Goal: Communication & Community: Participate in discussion

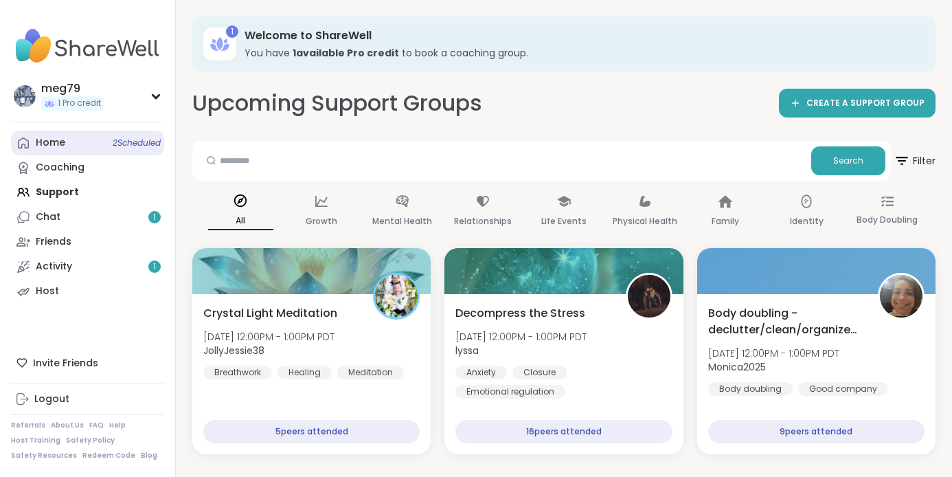
click at [93, 137] on link "Home 2 Scheduled" at bounding box center [87, 142] width 153 height 25
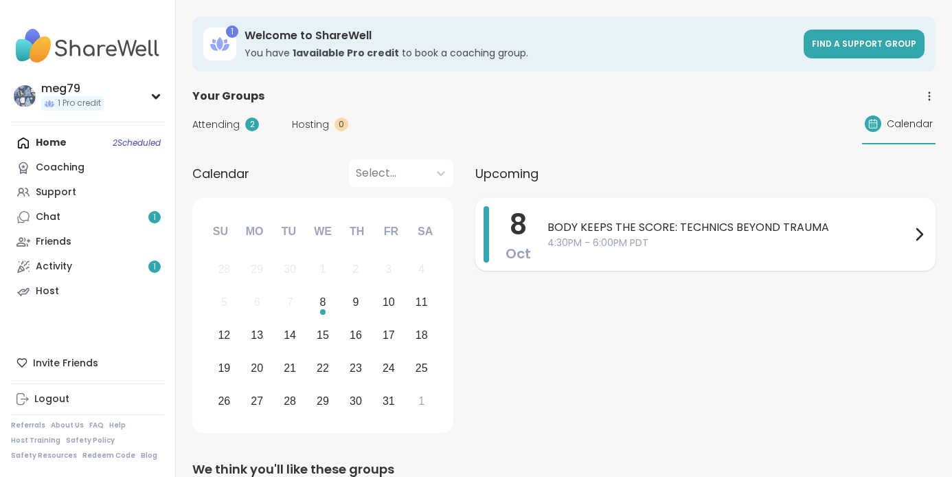
click at [648, 239] on span "4:30PM - 6:00PM PDT" at bounding box center [728, 243] width 363 height 14
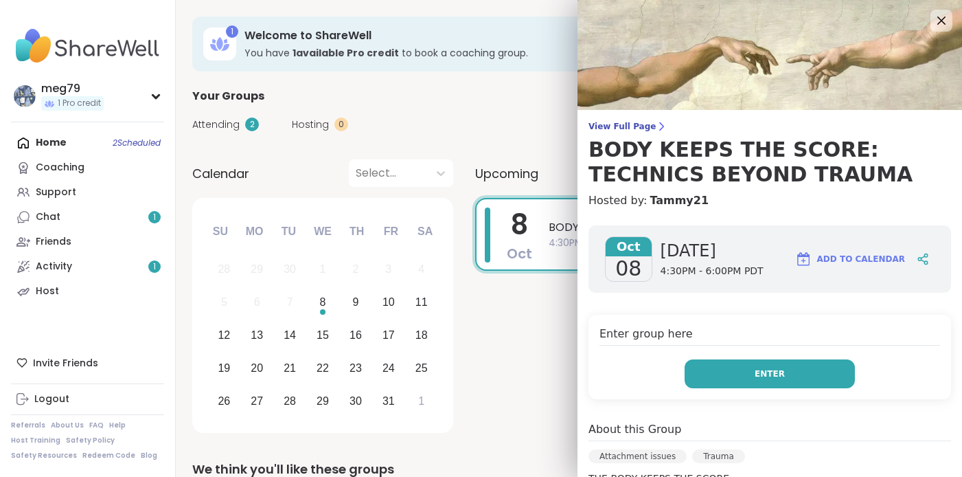
click at [742, 380] on button "Enter" at bounding box center [770, 373] width 170 height 29
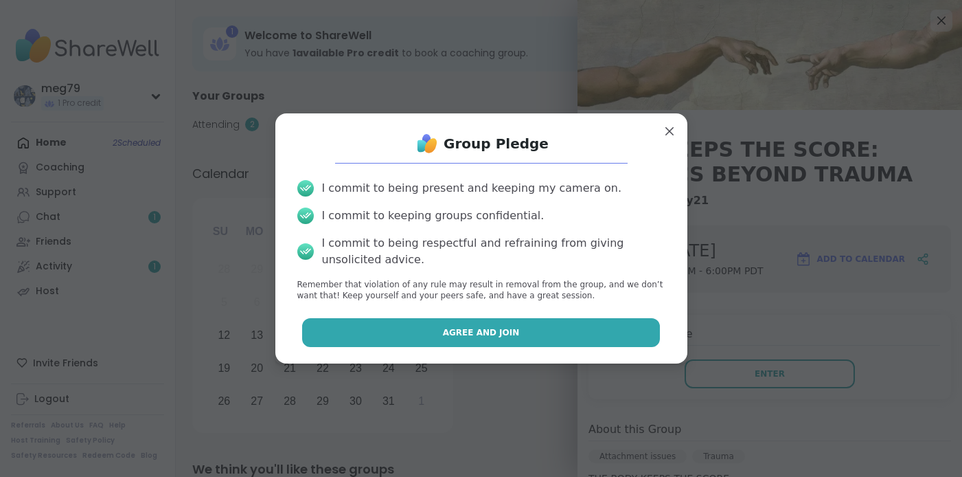
click at [475, 325] on button "Agree and Join" at bounding box center [481, 332] width 358 height 29
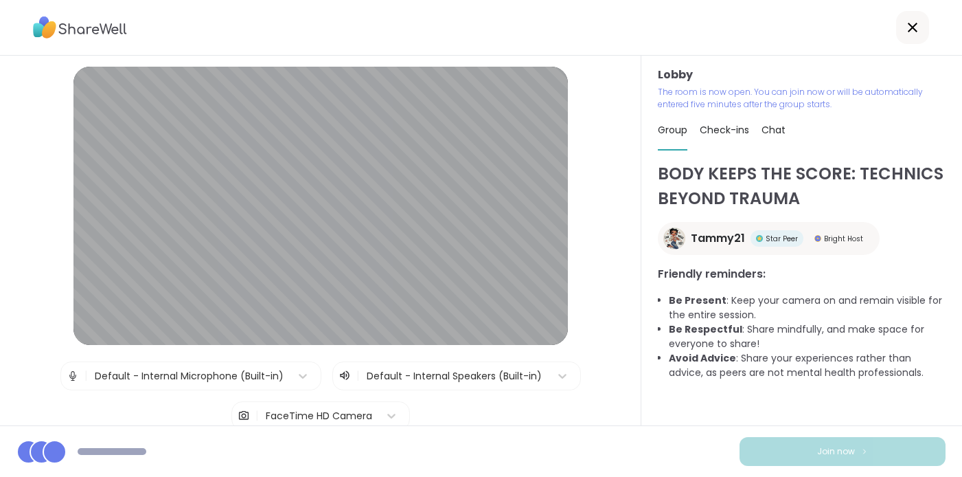
click at [67, 374] on img at bounding box center [73, 375] width 12 height 27
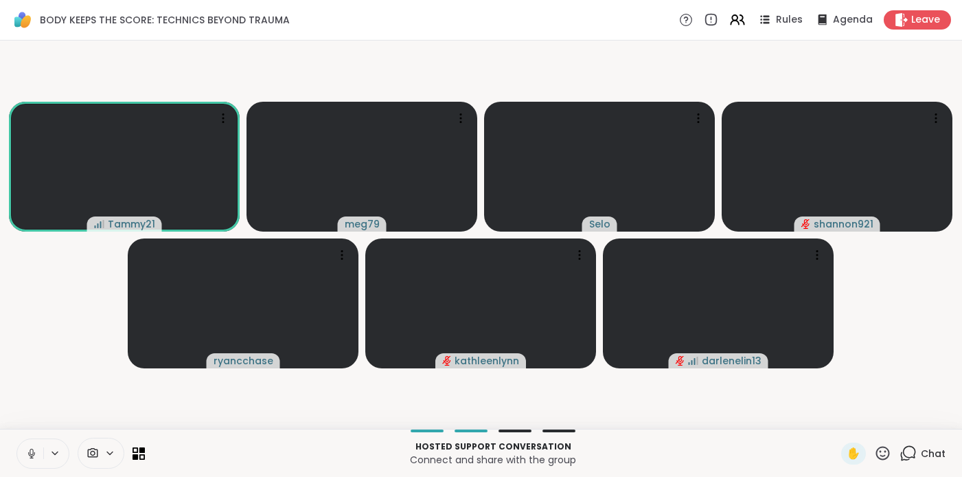
click at [30, 453] on icon at bounding box center [31, 451] width 3 height 6
click at [902, 448] on icon at bounding box center [908, 452] width 17 height 17
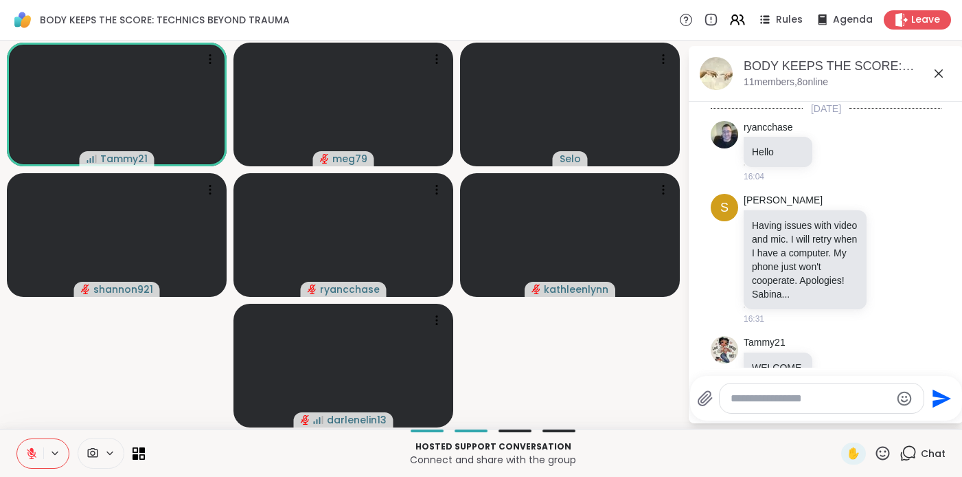
scroll to position [791, 0]
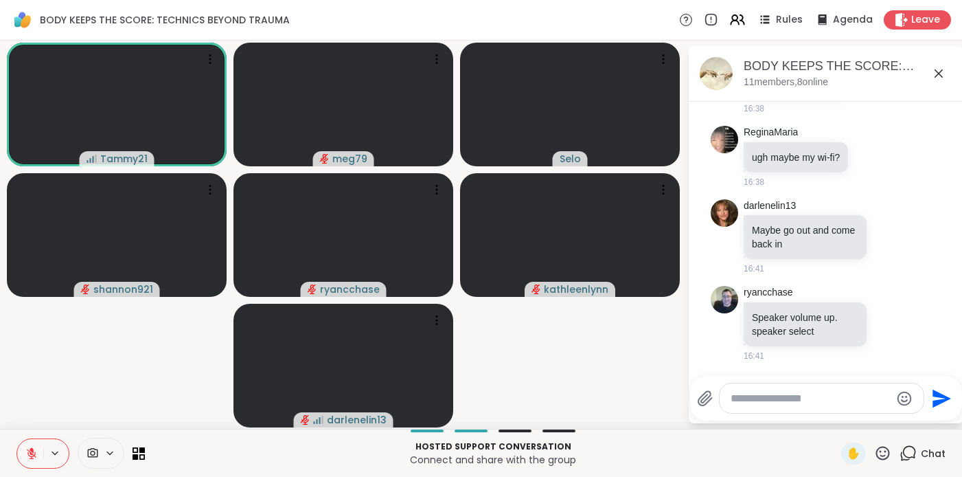
click at [560, 352] on video-player-container "Tammy21 meg79 Selo shannon921 ryancchase kathleenlynn darlenelin13" at bounding box center [343, 234] width 671 height 377
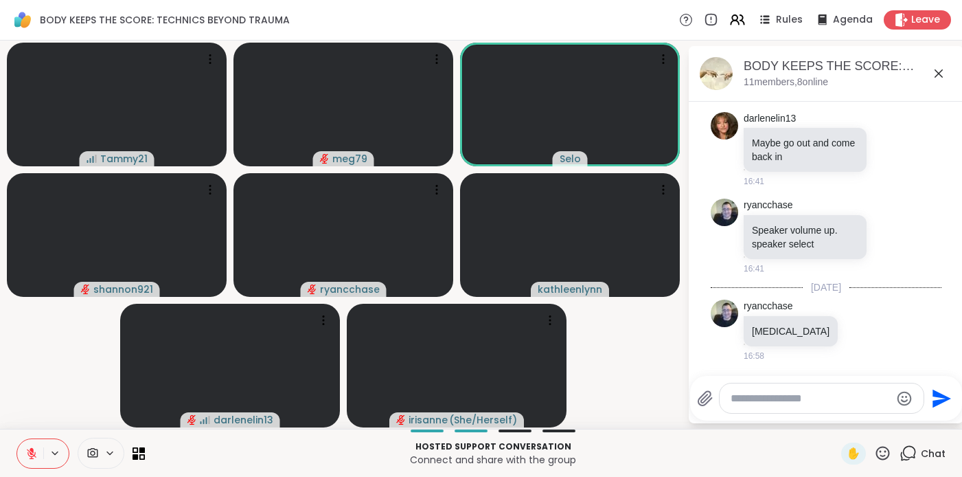
scroll to position [965, 0]
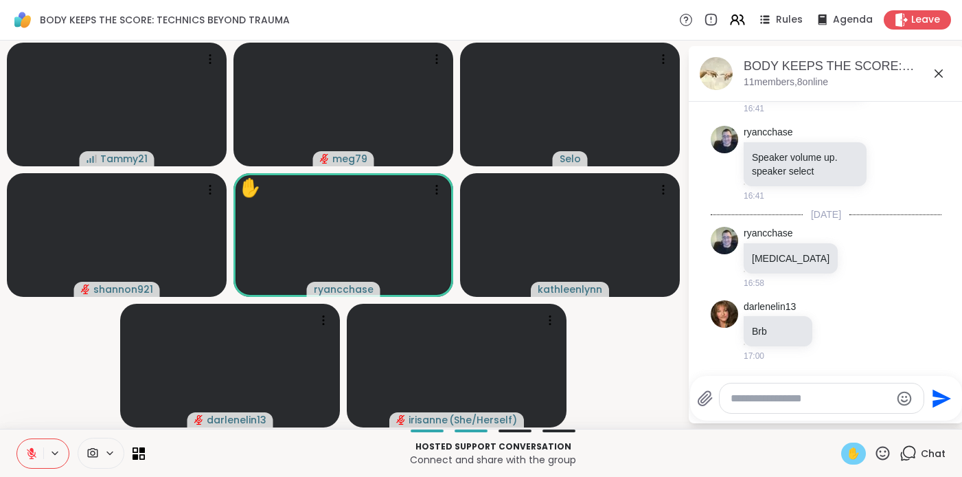
click at [847, 455] on span "✋" at bounding box center [854, 453] width 14 height 16
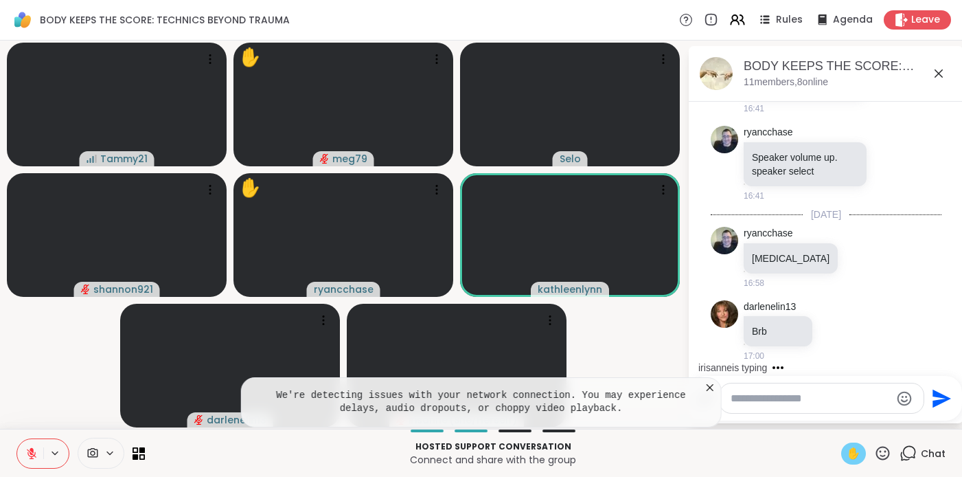
click at [709, 387] on icon at bounding box center [710, 387] width 7 height 7
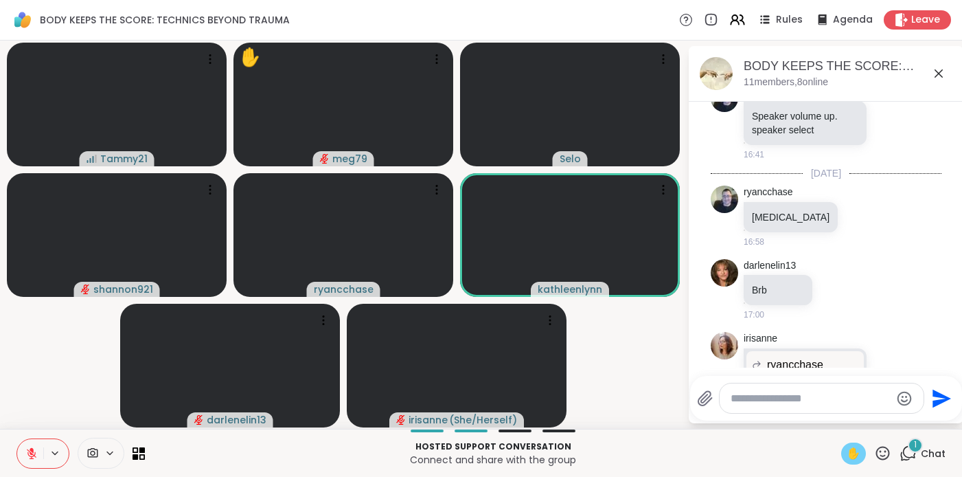
scroll to position [1156, 0]
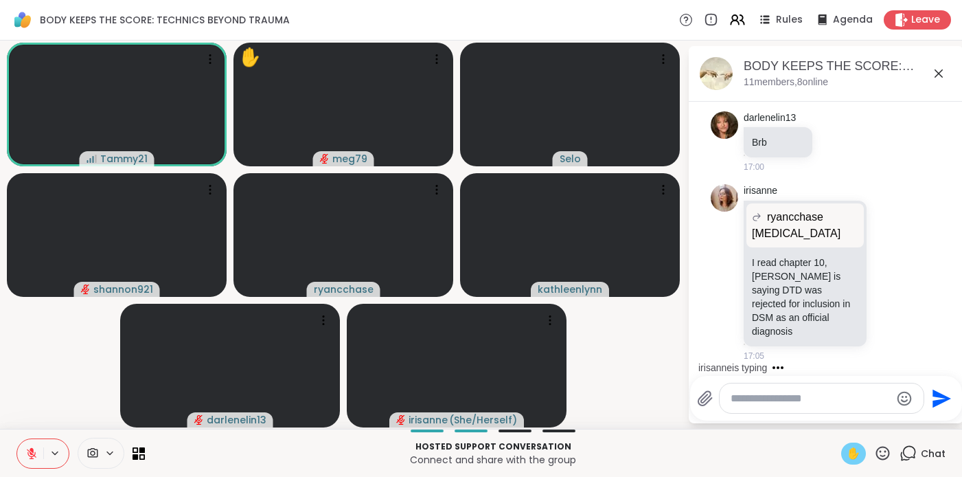
click at [847, 450] on span "✋" at bounding box center [854, 453] width 14 height 16
click at [27, 461] on button at bounding box center [30, 453] width 26 height 29
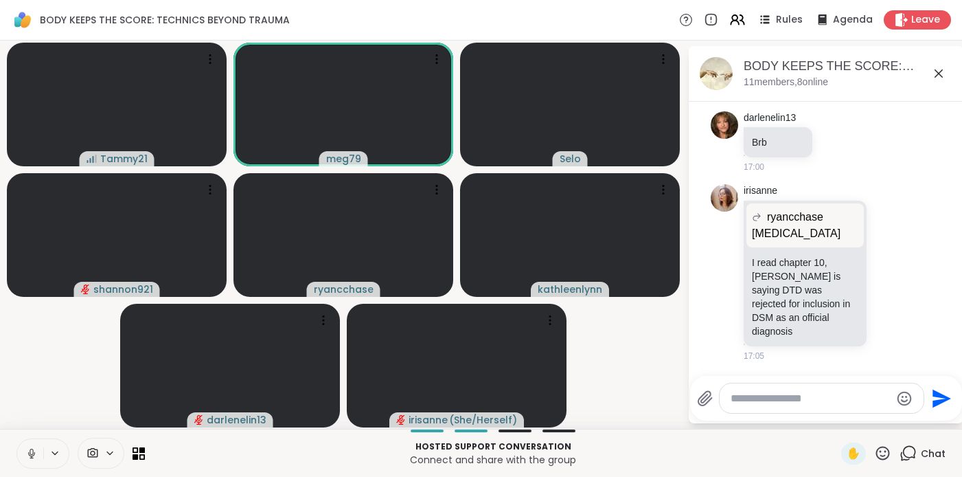
click at [34, 457] on icon at bounding box center [31, 453] width 12 height 12
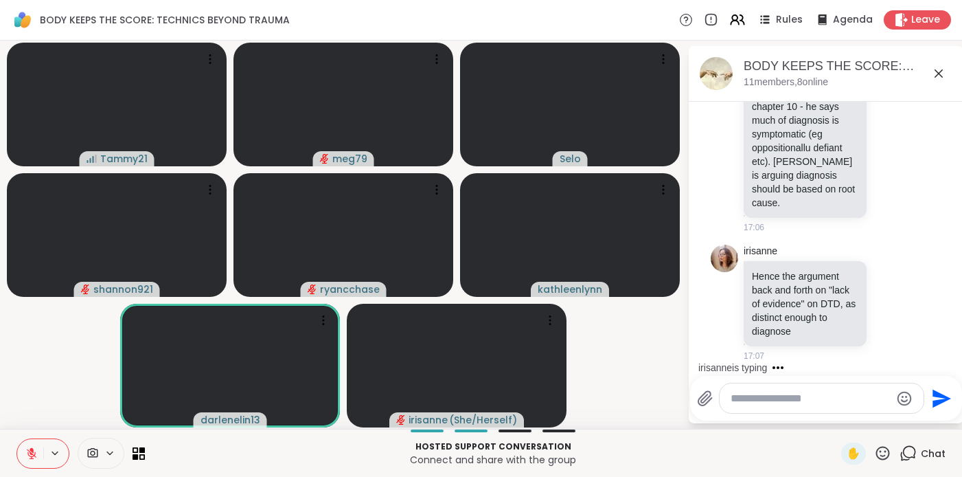
scroll to position [1731, 0]
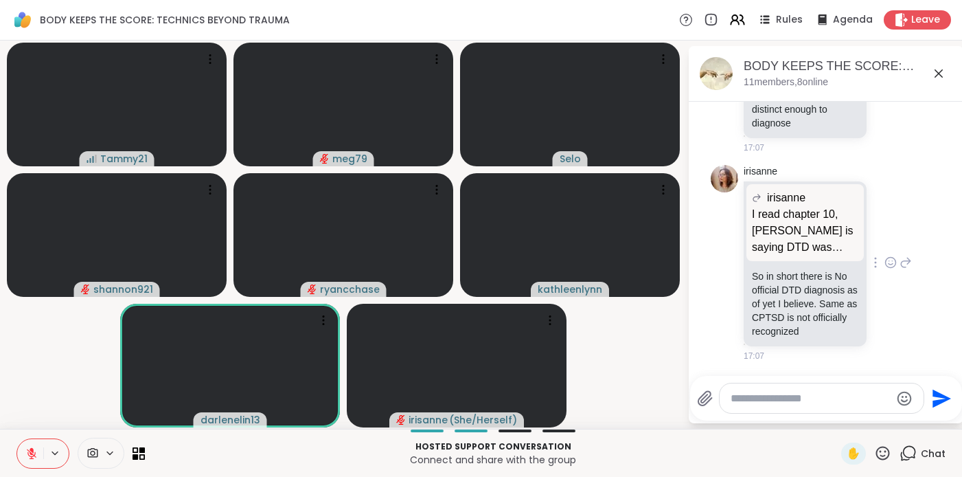
click at [884, 257] on icon at bounding box center [890, 262] width 12 height 14
click at [884, 236] on div "Select Reaction: Heart" at bounding box center [890, 240] width 12 height 12
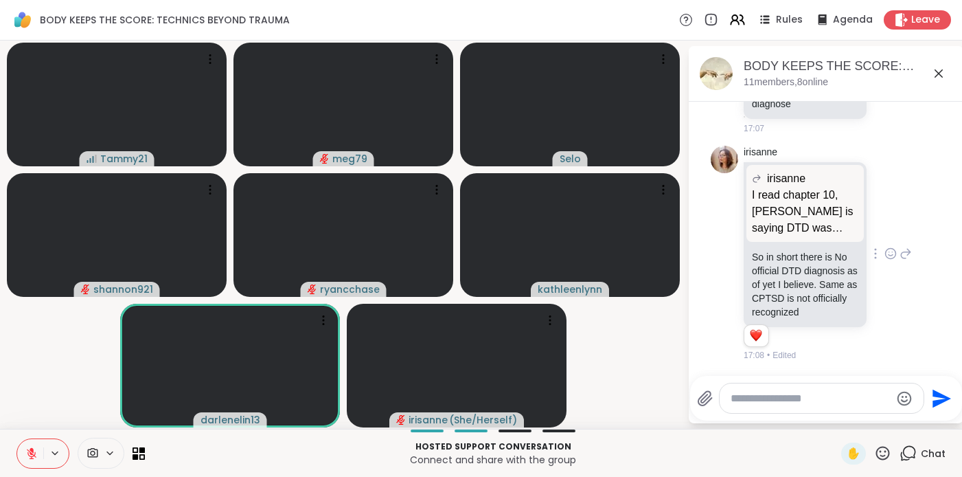
scroll to position [1750, 0]
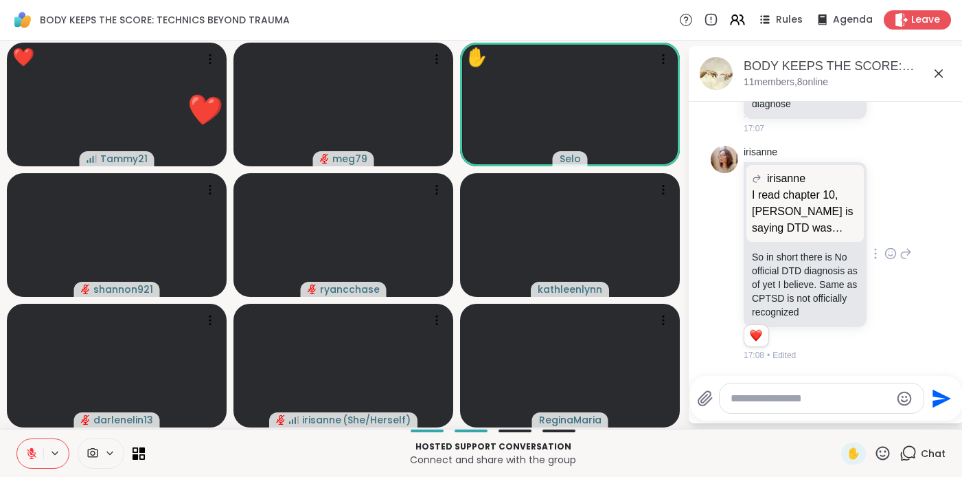
click at [874, 452] on icon at bounding box center [882, 452] width 17 height 17
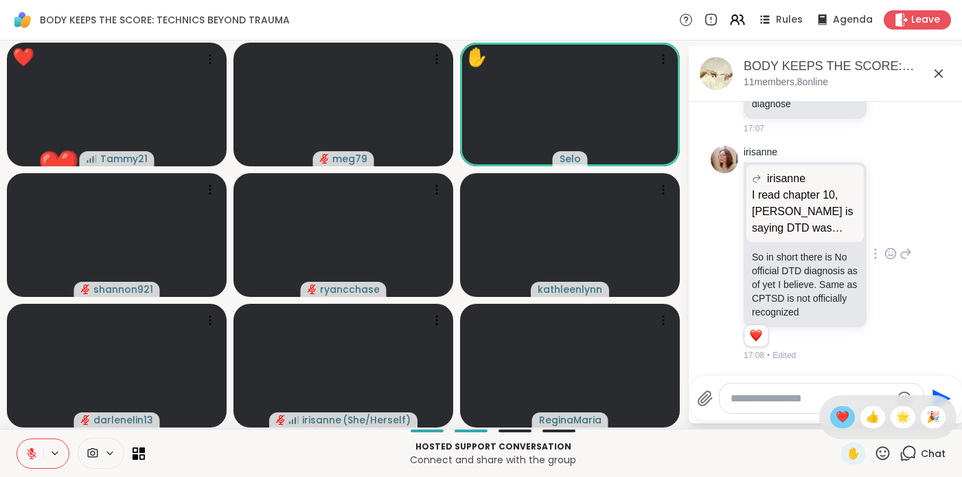
click at [836, 411] on span "❤️" at bounding box center [843, 417] width 14 height 16
click at [874, 451] on icon at bounding box center [882, 452] width 17 height 17
click at [839, 417] on div "❤️" at bounding box center [842, 417] width 25 height 22
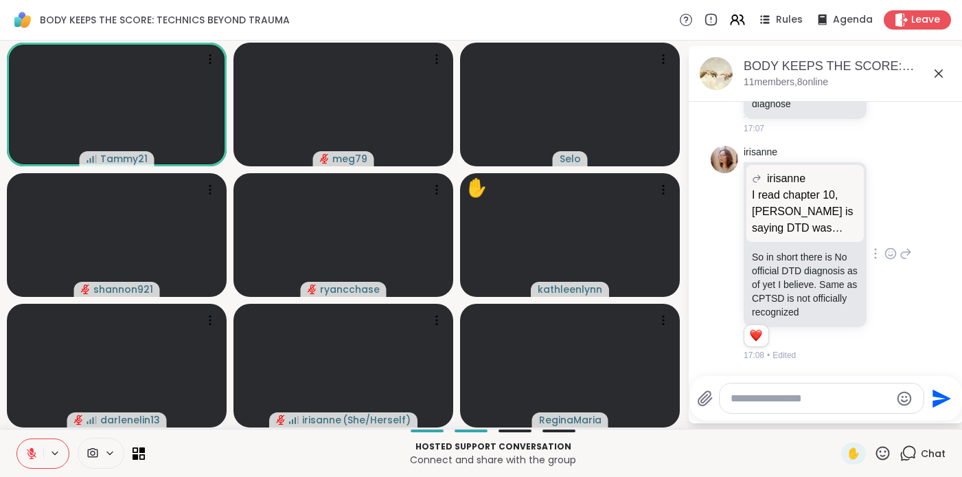
click at [874, 453] on icon at bounding box center [882, 452] width 17 height 17
click at [836, 415] on span "❤️" at bounding box center [843, 417] width 14 height 16
click at [34, 453] on icon at bounding box center [31, 453] width 12 height 12
click at [32, 455] on icon at bounding box center [31, 456] width 1 height 3
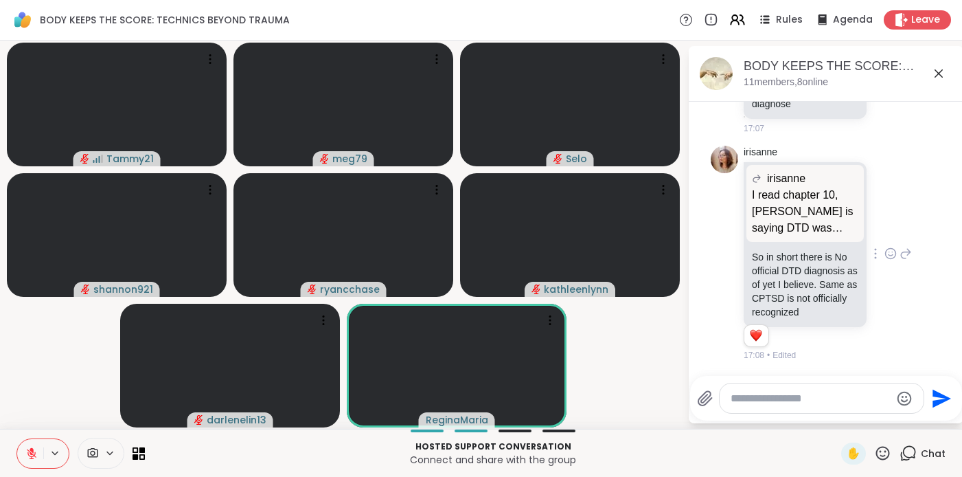
scroll to position [1823, 0]
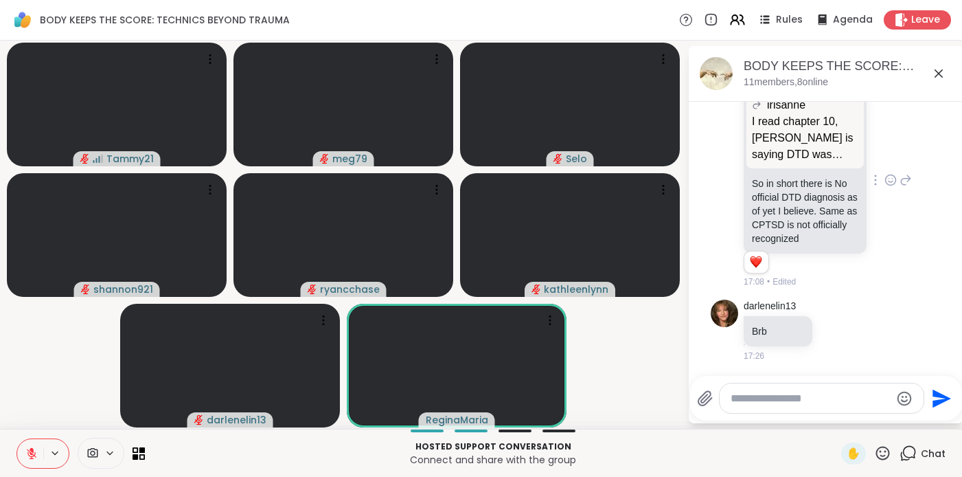
click at [31, 458] on icon at bounding box center [31, 453] width 12 height 12
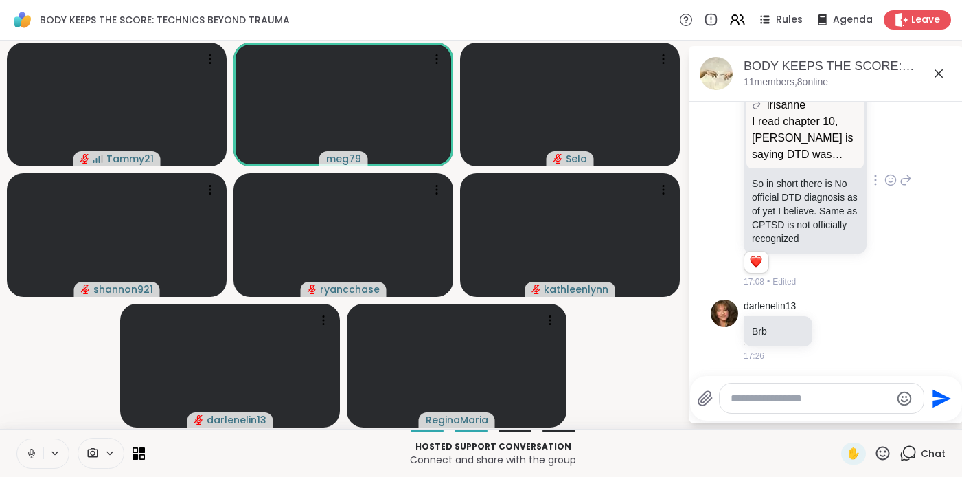
click at [31, 451] on icon at bounding box center [31, 453] width 12 height 12
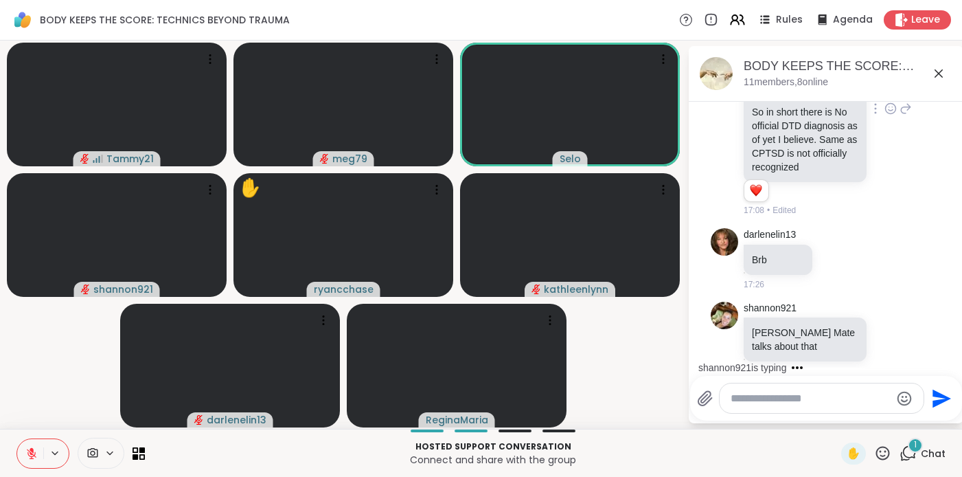
scroll to position [1910, 0]
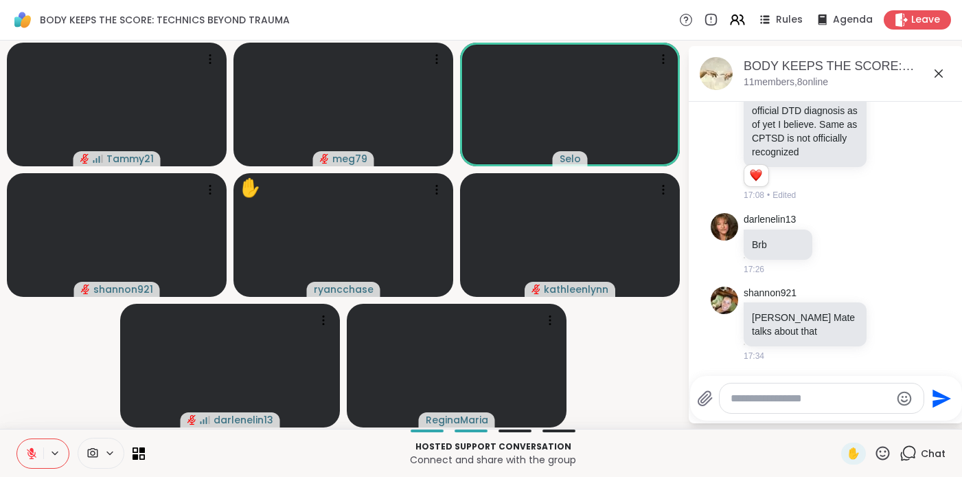
click at [877, 452] on icon at bounding box center [882, 452] width 17 height 17
click at [836, 413] on span "❤️" at bounding box center [843, 417] width 14 height 16
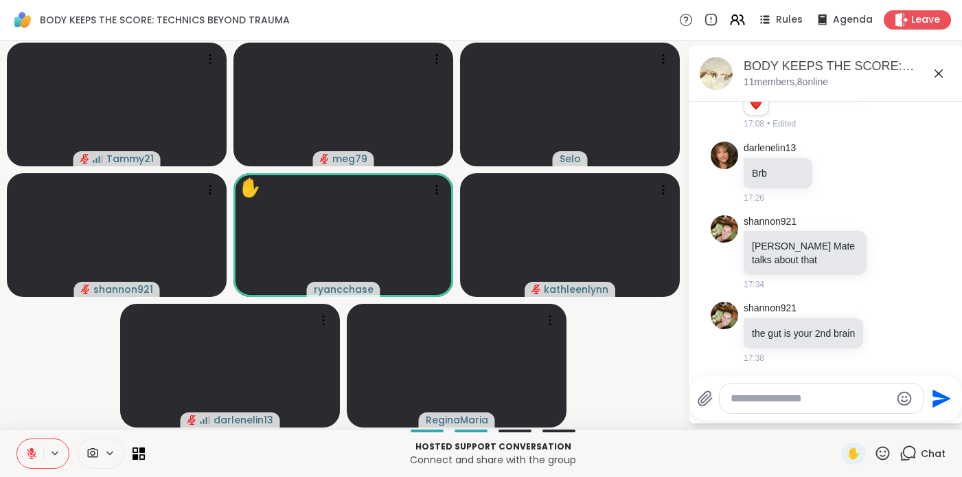
scroll to position [1997, 0]
click at [885, 331] on icon at bounding box center [887, 331] width 4 height 1
click at [851, 302] on div "Select Reaction: Thumbs up" at bounding box center [857, 308] width 12 height 12
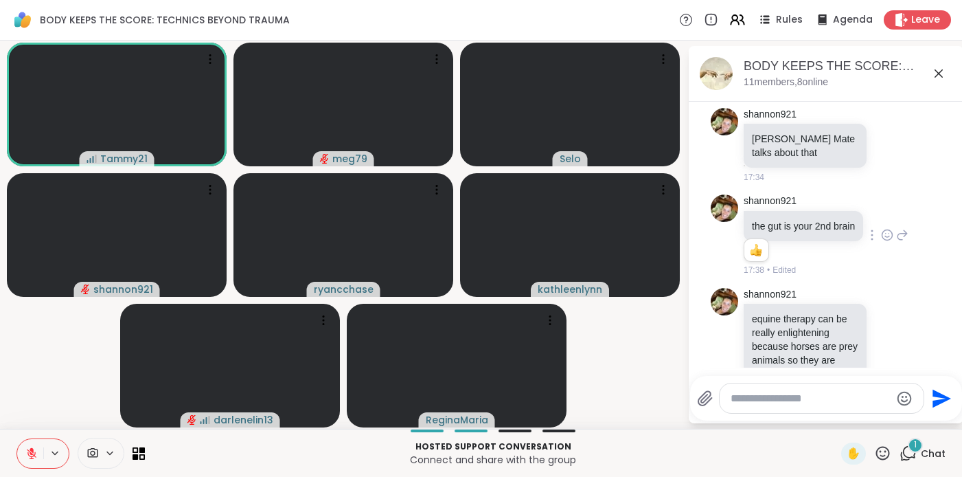
scroll to position [2172, 0]
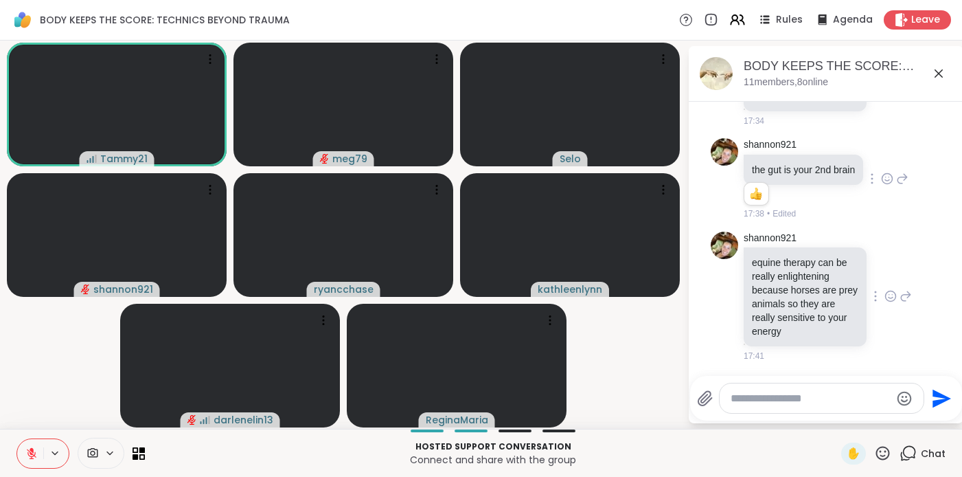
click at [889, 297] on icon at bounding box center [891, 297] width 4 height 1
click at [884, 268] on div "Select Reaction: Heart" at bounding box center [890, 274] width 12 height 12
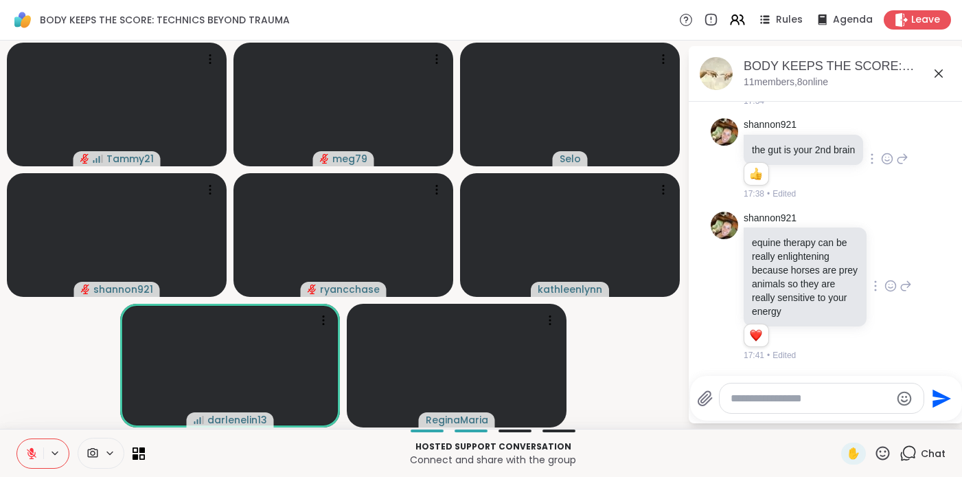
click at [770, 397] on textarea "Type your message" at bounding box center [811, 398] width 160 height 14
type textarea "*"
type textarea "**********"
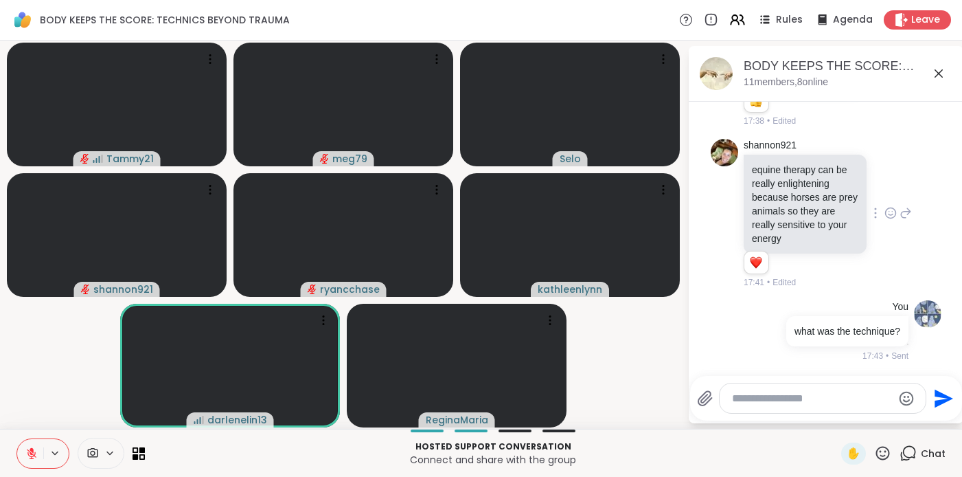
scroll to position [2279, 0]
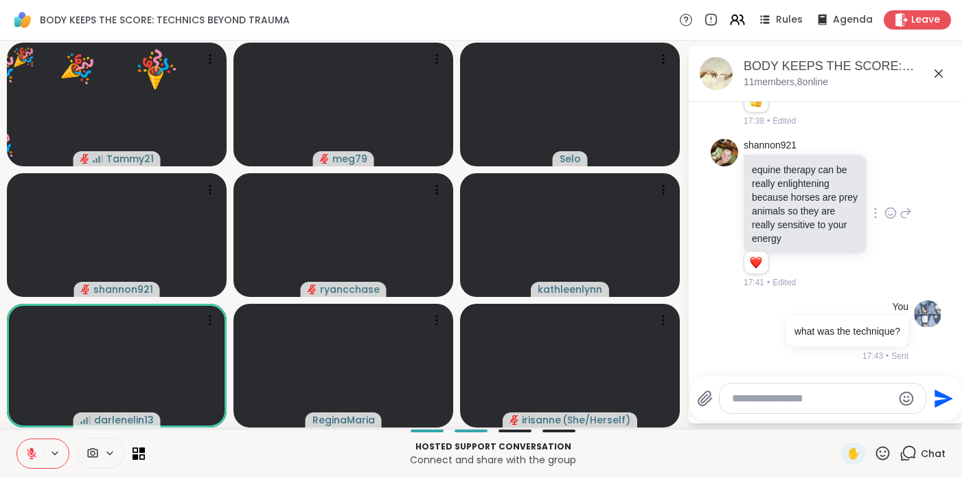
click at [874, 448] on icon at bounding box center [882, 452] width 17 height 17
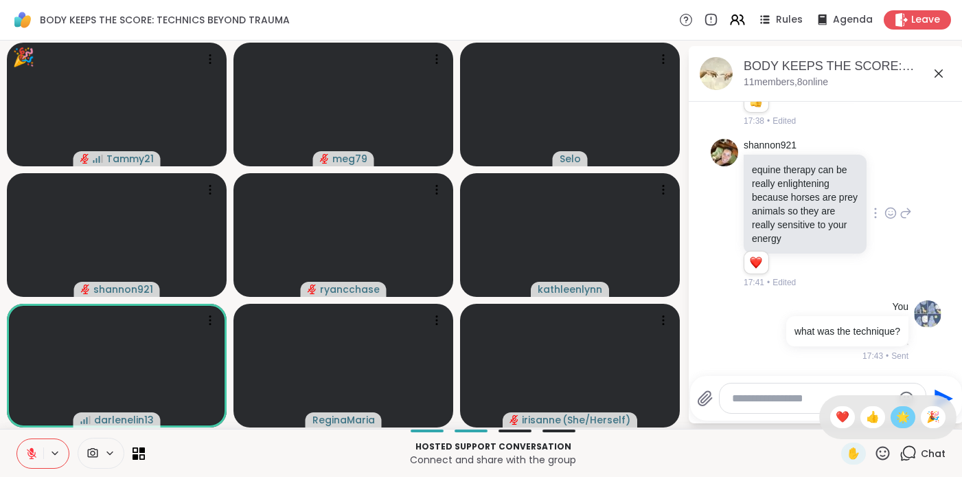
click at [897, 420] on span "🌟" at bounding box center [903, 417] width 14 height 16
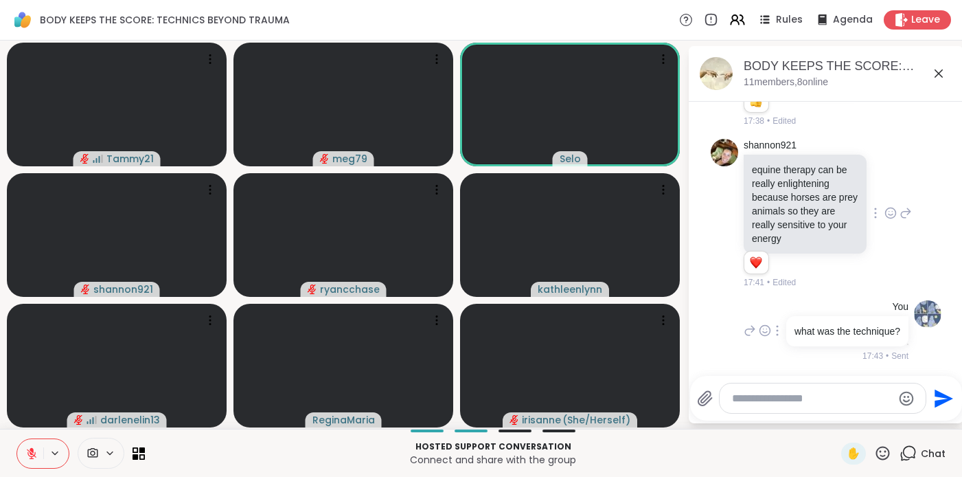
click at [914, 300] on img at bounding box center [927, 313] width 27 height 27
click at [724, 139] on img at bounding box center [724, 152] width 27 height 27
click at [761, 139] on link "shannon921" at bounding box center [770, 146] width 53 height 14
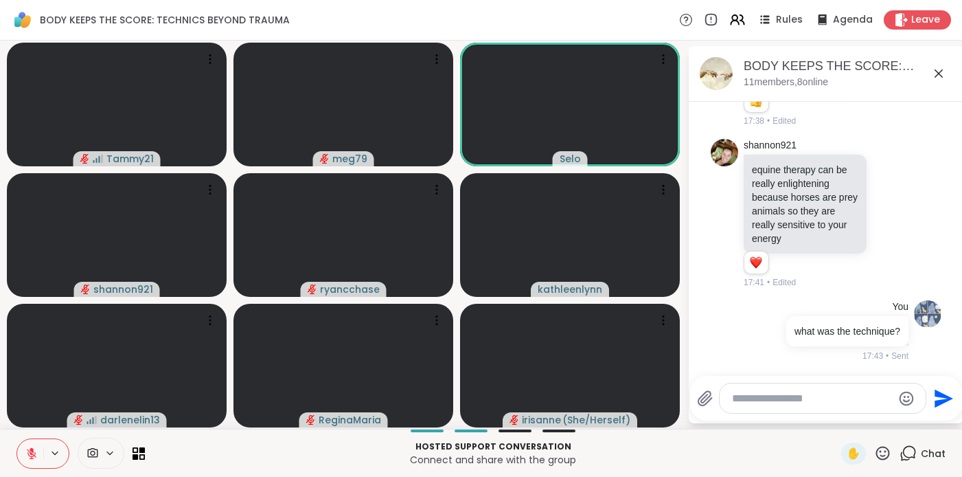
click at [874, 453] on icon at bounding box center [882, 452] width 17 height 17
click at [836, 418] on span "❤️" at bounding box center [843, 417] width 14 height 16
click at [847, 448] on span "✋" at bounding box center [854, 453] width 14 height 16
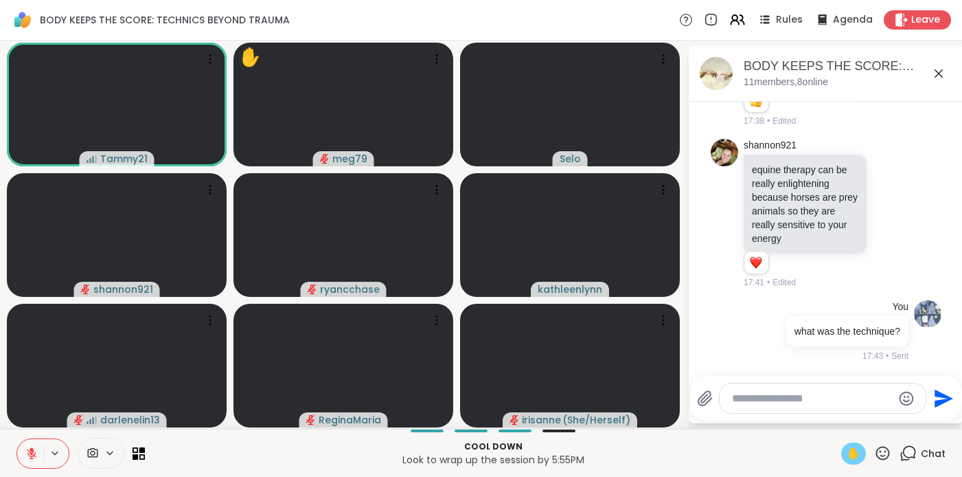
click at [34, 450] on icon at bounding box center [31, 453] width 12 height 12
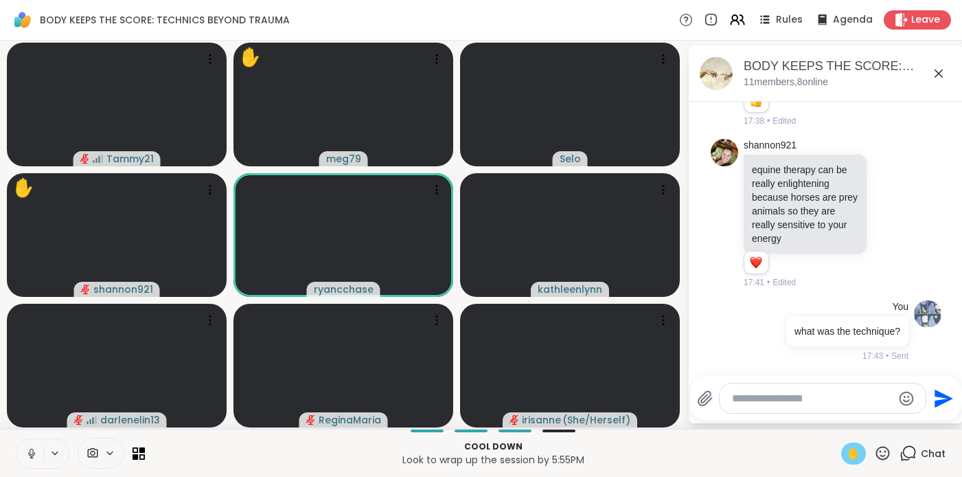
click at [28, 452] on icon at bounding box center [31, 453] width 7 height 4
click at [847, 453] on span "✋" at bounding box center [854, 453] width 14 height 16
click at [875, 452] on icon at bounding box center [882, 452] width 17 height 17
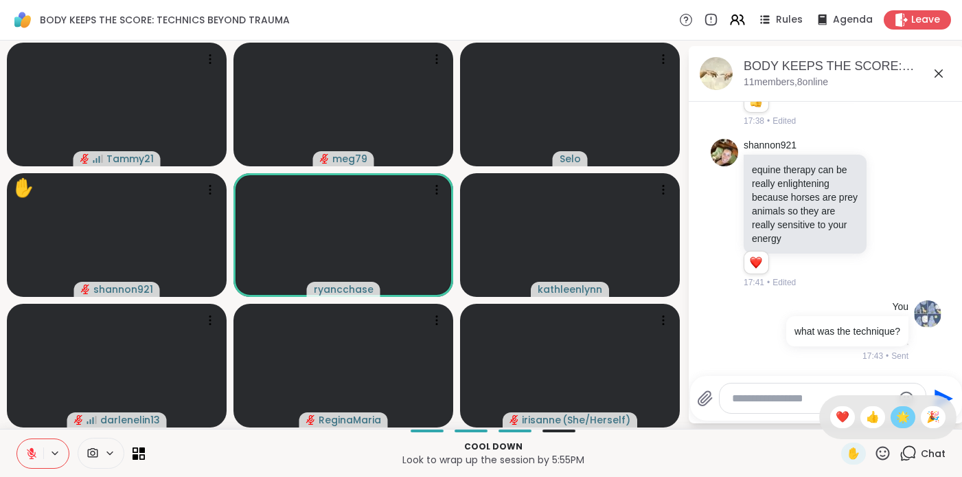
click at [896, 420] on span "🌟" at bounding box center [903, 417] width 14 height 16
click at [31, 447] on icon at bounding box center [31, 453] width 12 height 12
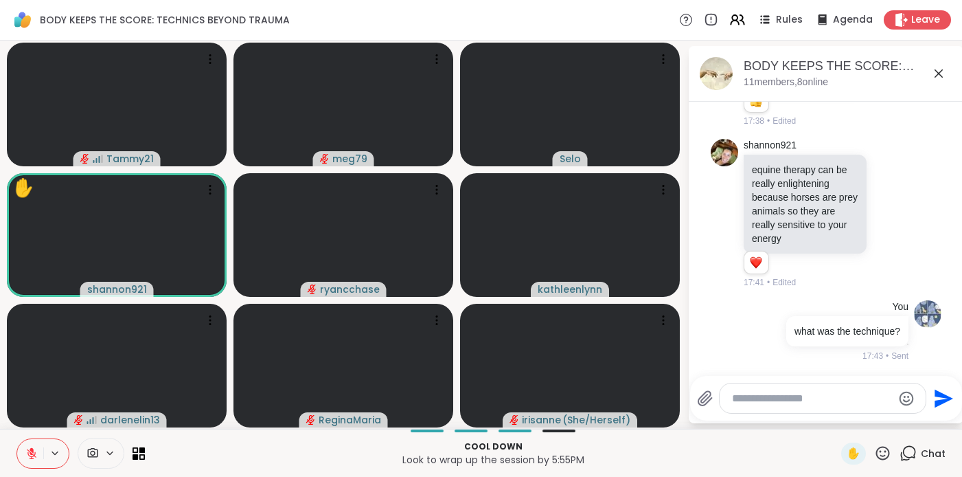
click at [874, 454] on icon at bounding box center [882, 452] width 17 height 17
click at [836, 414] on span "❤️" at bounding box center [843, 417] width 14 height 16
click at [876, 458] on icon at bounding box center [883, 453] width 14 height 14
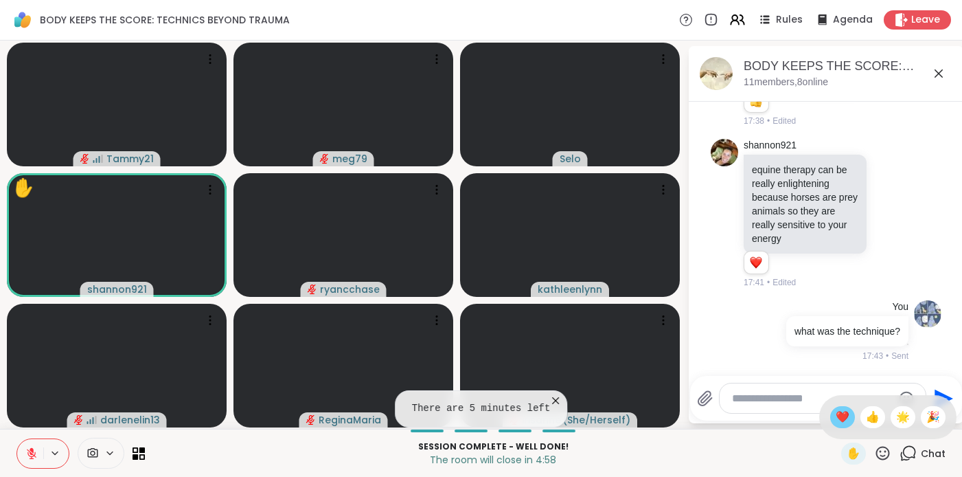
click at [836, 414] on span "❤️" at bounding box center [843, 417] width 14 height 16
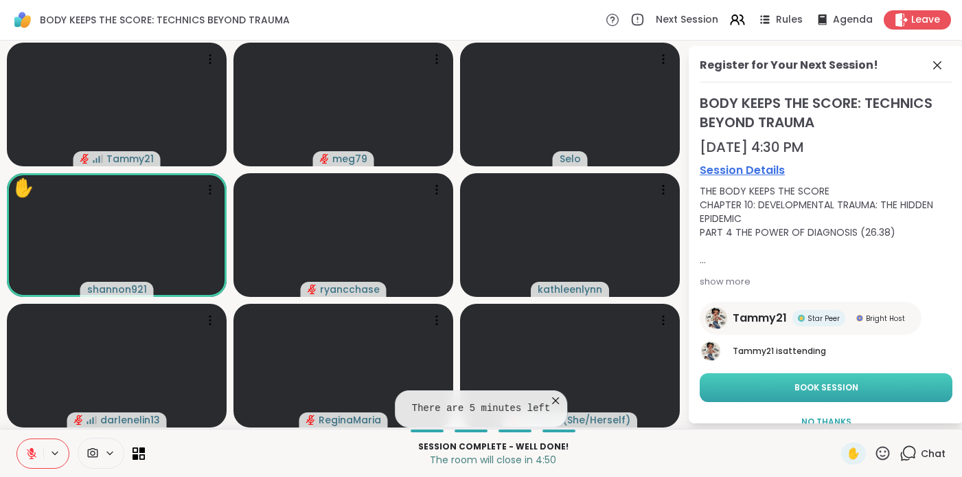
click at [825, 385] on span "Book Session" at bounding box center [827, 387] width 64 height 12
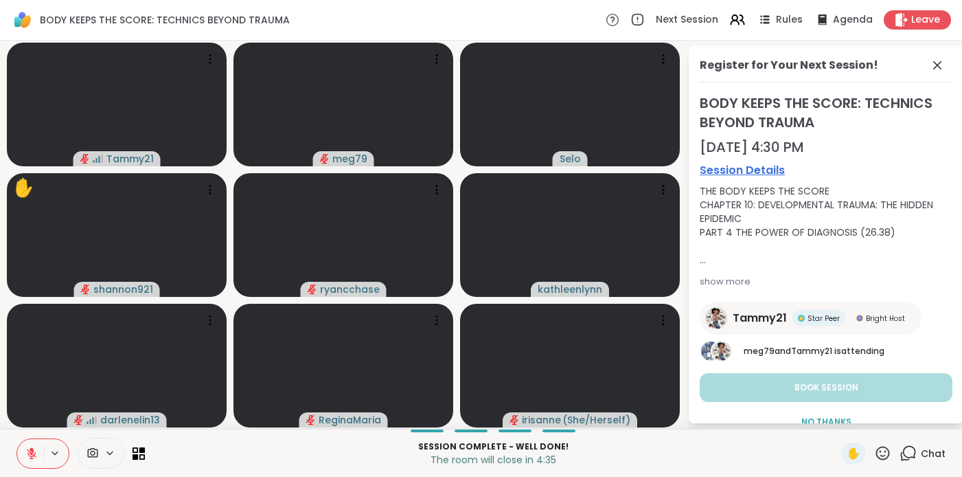
click at [26, 445] on button at bounding box center [30, 453] width 26 height 29
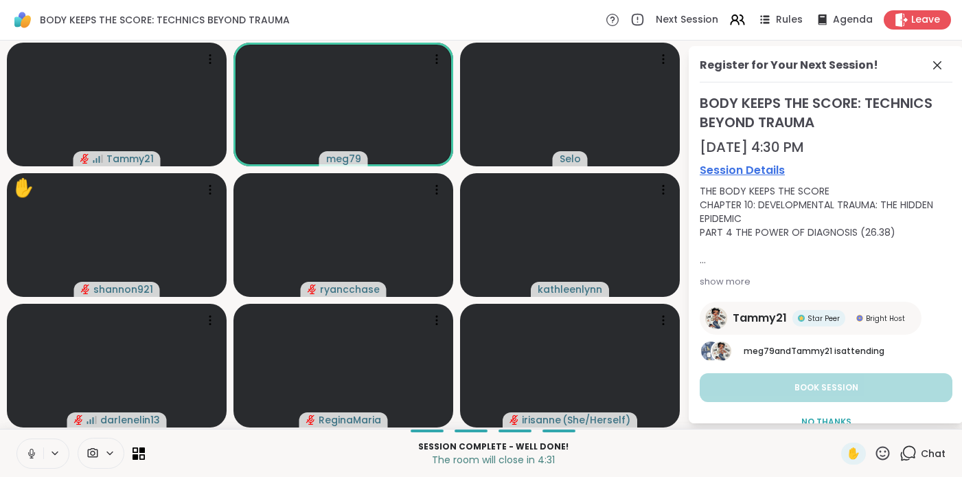
click at [38, 449] on button at bounding box center [30, 453] width 26 height 29
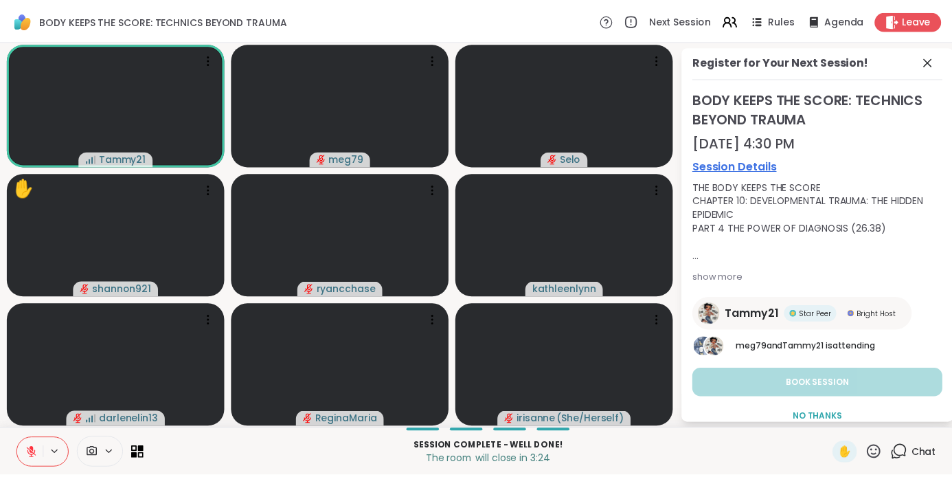
scroll to position [3, 0]
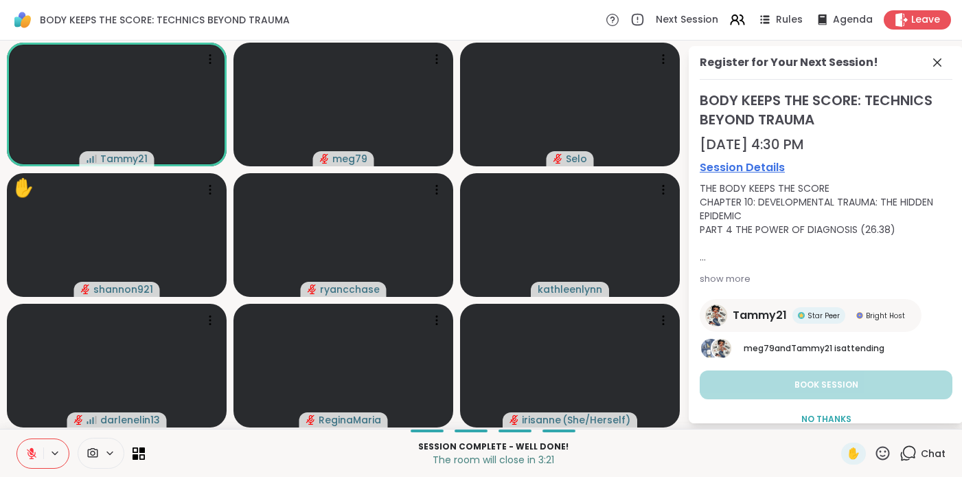
click at [874, 451] on icon at bounding box center [882, 452] width 17 height 17
click at [836, 415] on span "❤️" at bounding box center [843, 417] width 14 height 16
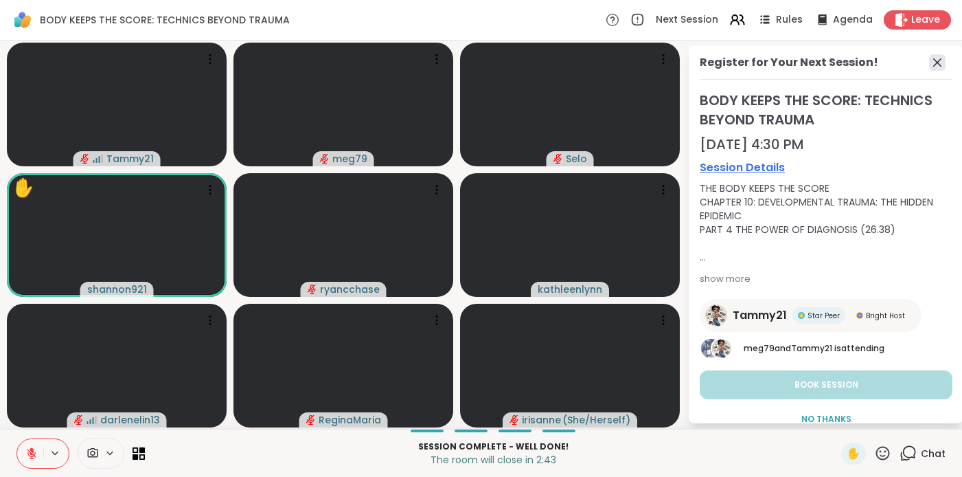
click at [933, 63] on icon at bounding box center [937, 62] width 8 height 8
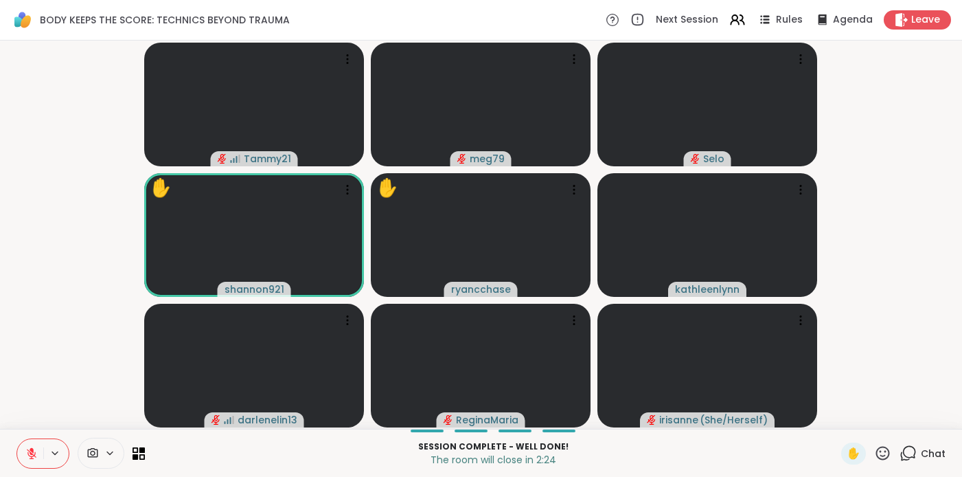
click at [876, 455] on icon at bounding box center [883, 453] width 14 height 14
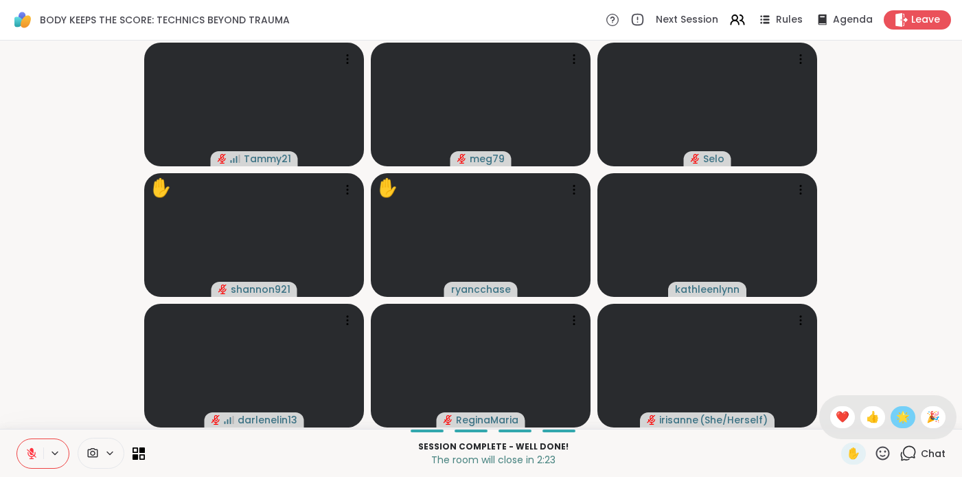
click at [896, 416] on span "🌟" at bounding box center [903, 417] width 14 height 16
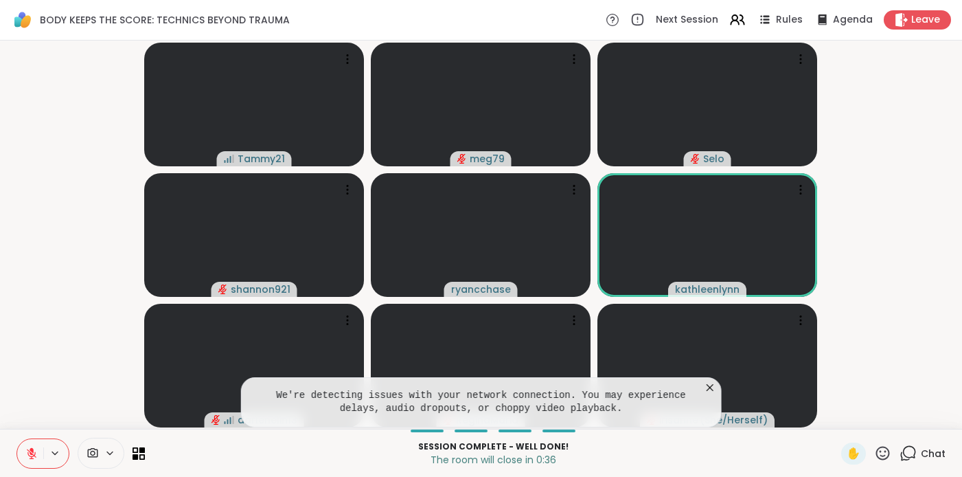
click at [709, 385] on icon at bounding box center [710, 387] width 14 height 14
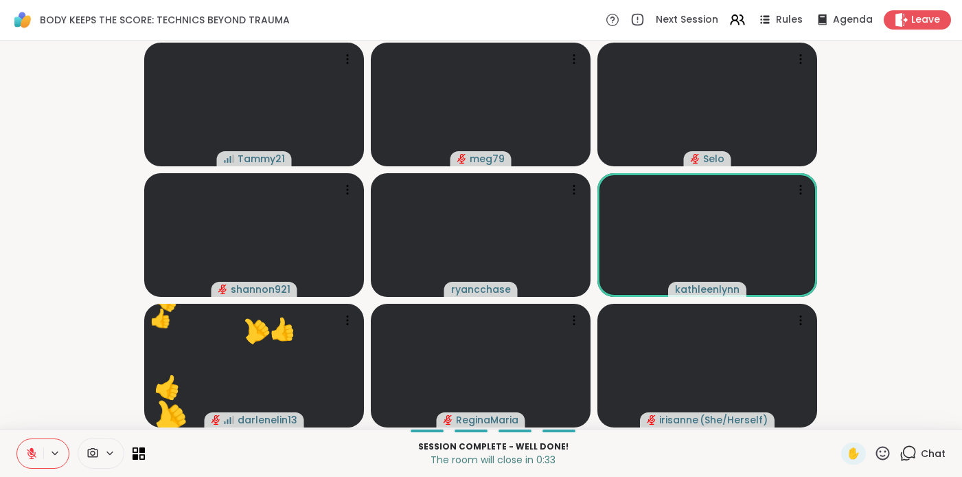
click at [874, 455] on icon at bounding box center [882, 452] width 17 height 17
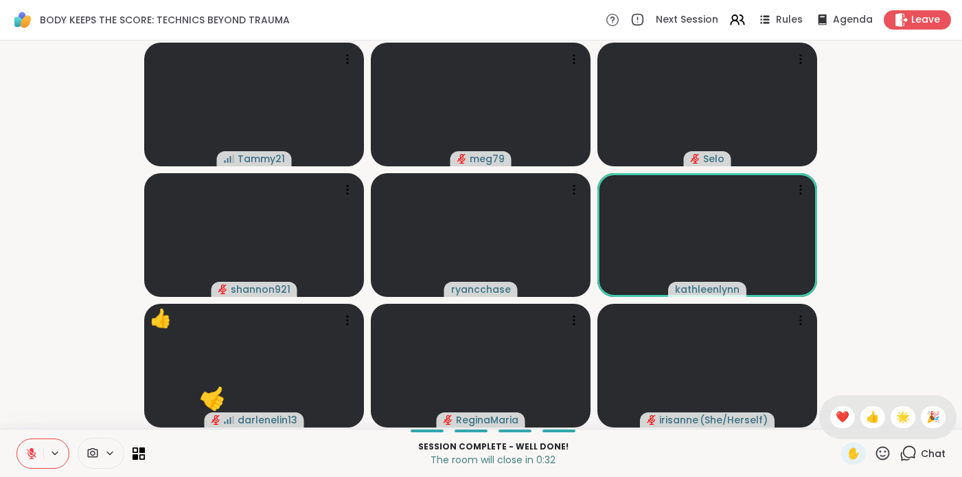
click at [836, 420] on span "❤️" at bounding box center [843, 417] width 14 height 16
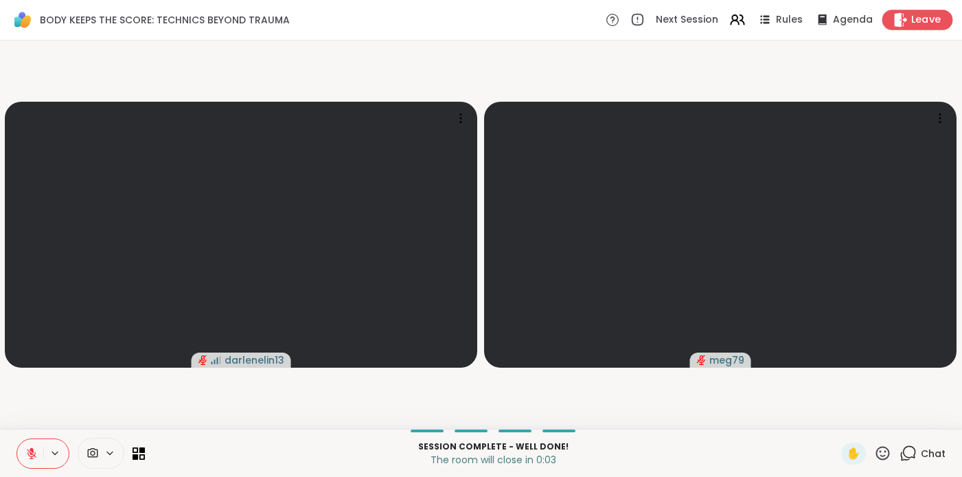
click at [911, 15] on span "Leave" at bounding box center [926, 20] width 30 height 14
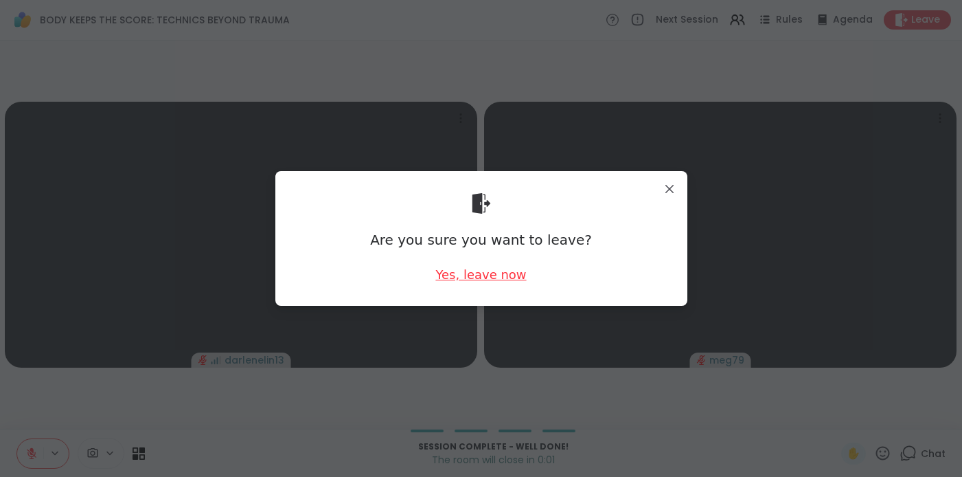
click at [488, 270] on div "Yes, leave now" at bounding box center [480, 274] width 91 height 17
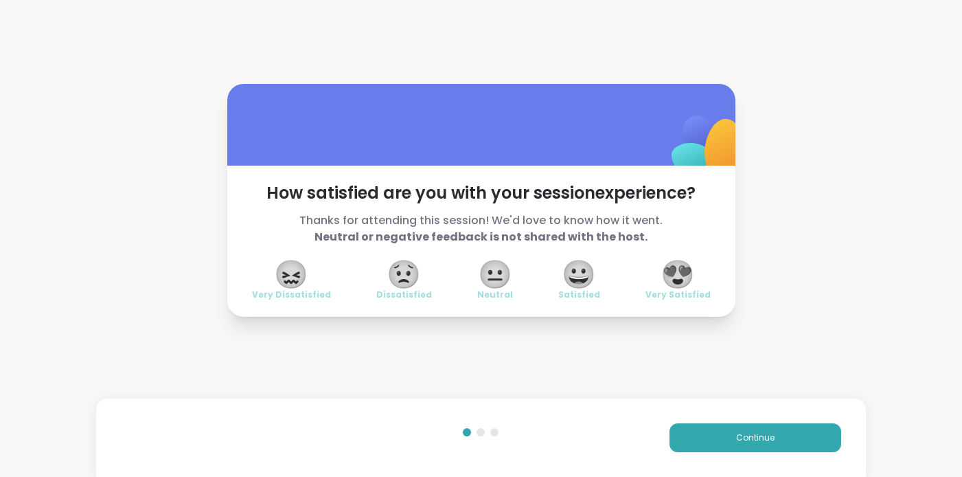
click at [672, 279] on span "😍" at bounding box center [678, 274] width 34 height 25
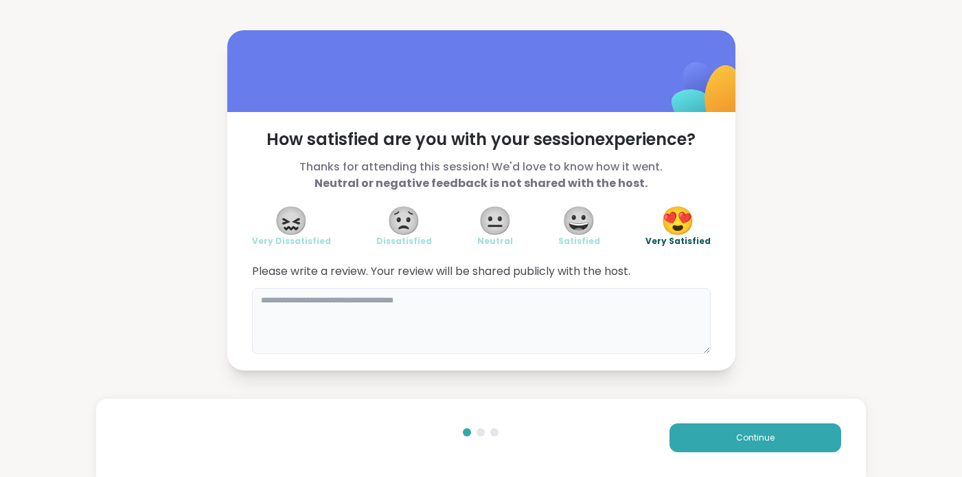
click at [455, 324] on textarea at bounding box center [481, 321] width 459 height 66
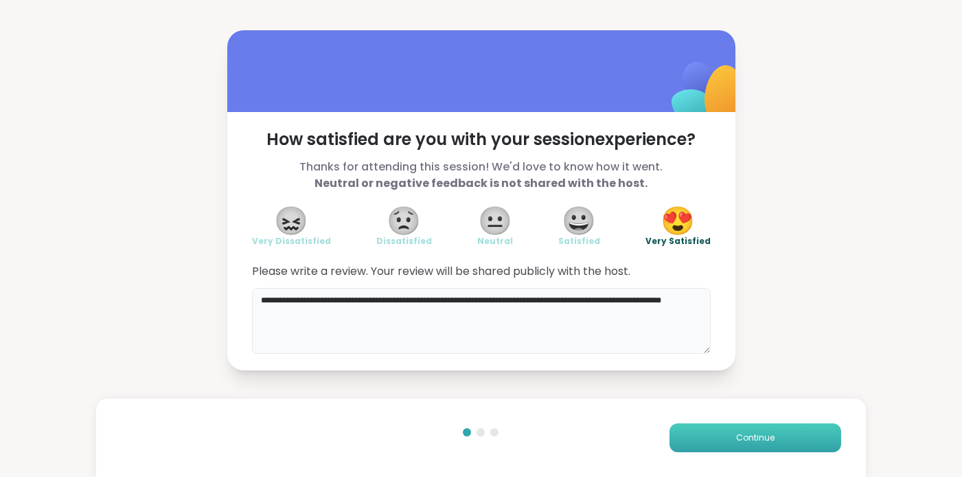
type textarea "**********"
click at [703, 433] on button "Continue" at bounding box center [756, 437] width 172 height 29
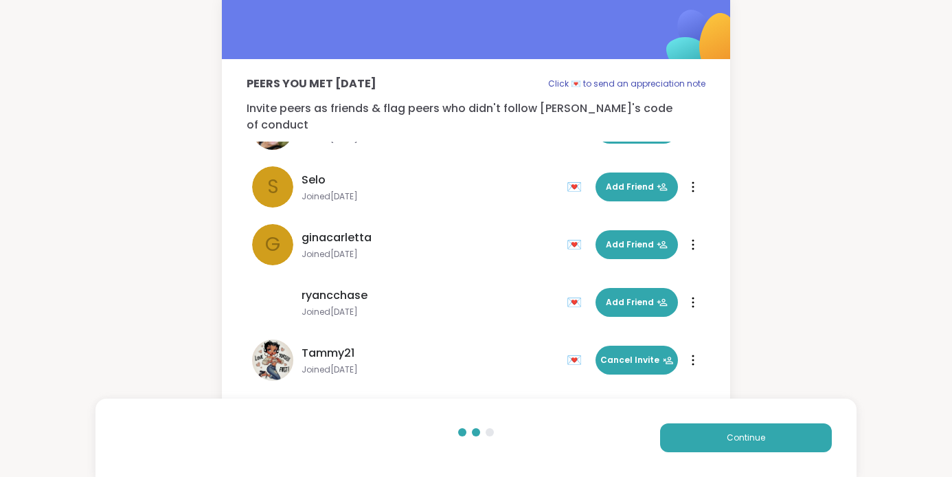
scroll to position [20, 0]
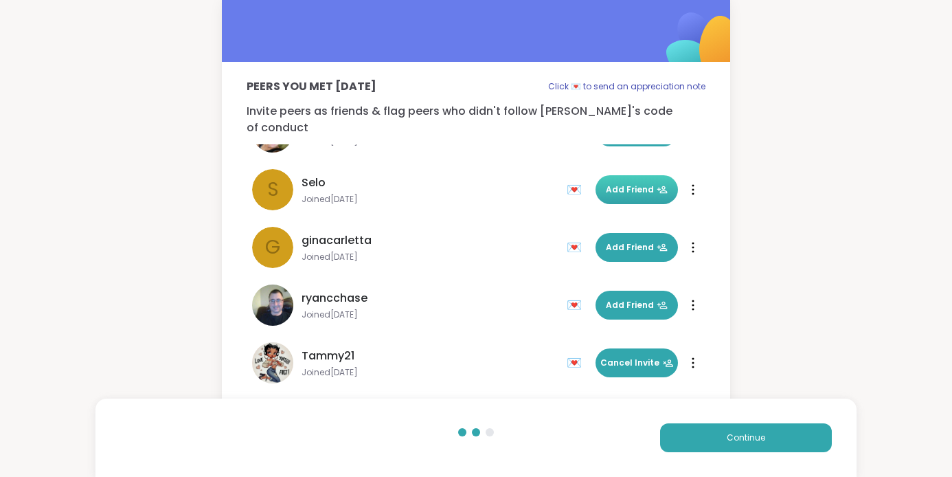
click at [629, 183] on span "Add Friend" at bounding box center [637, 189] width 62 height 12
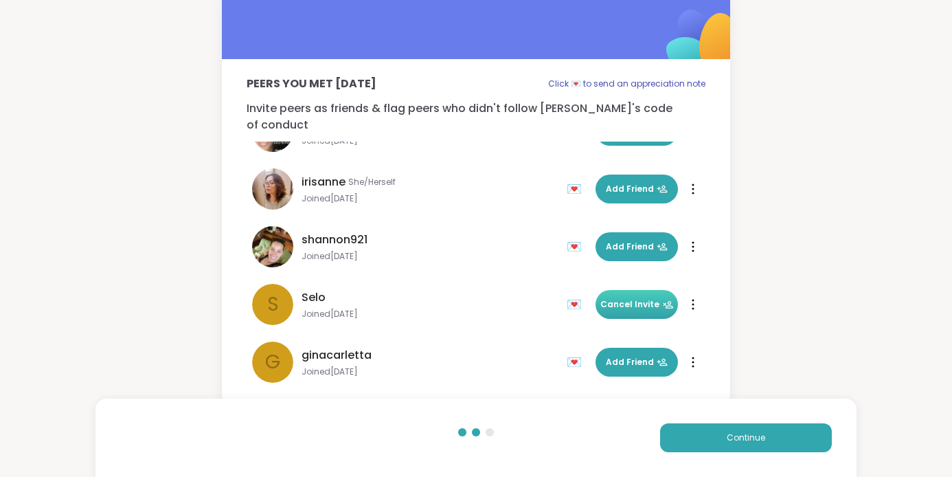
scroll to position [153, 0]
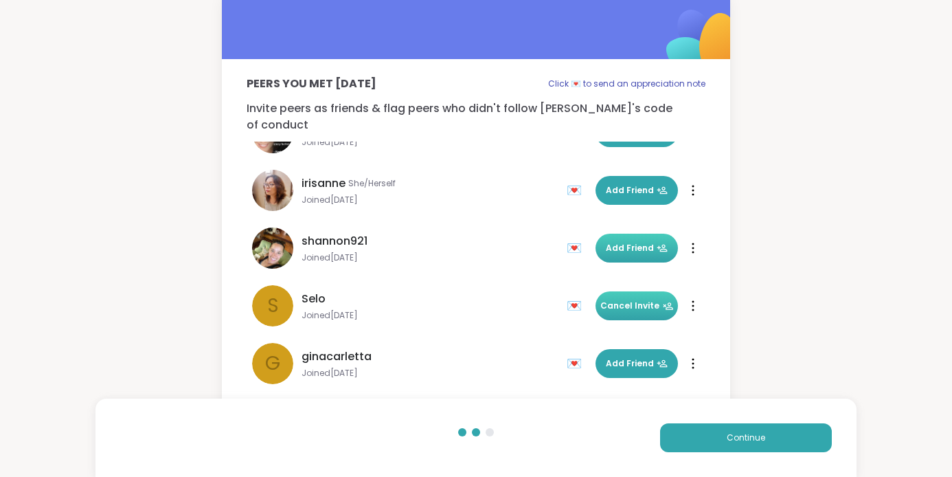
click at [606, 242] on span "Add Friend" at bounding box center [637, 248] width 62 height 12
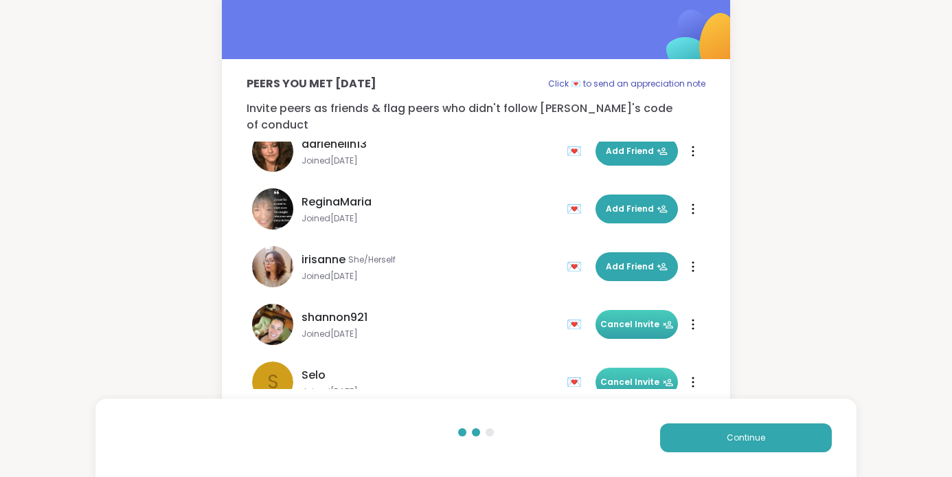
scroll to position [0, 0]
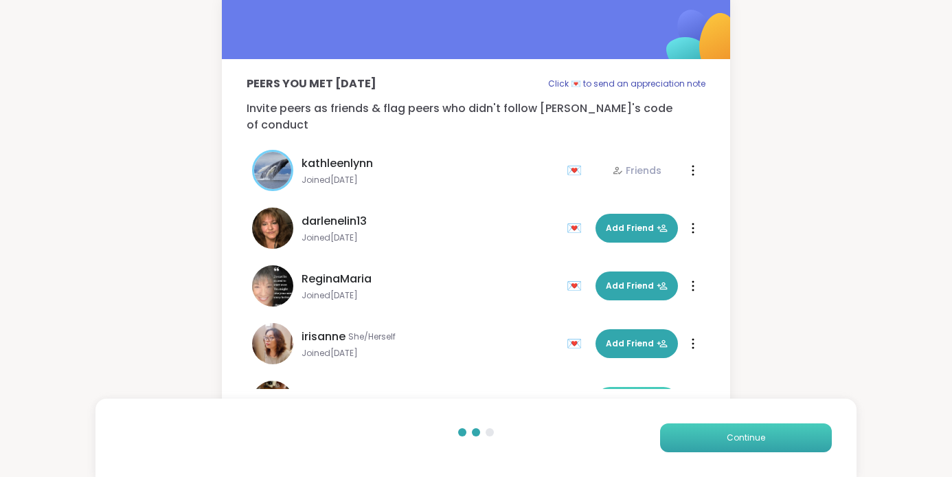
click at [764, 437] on span "Continue" at bounding box center [746, 437] width 38 height 12
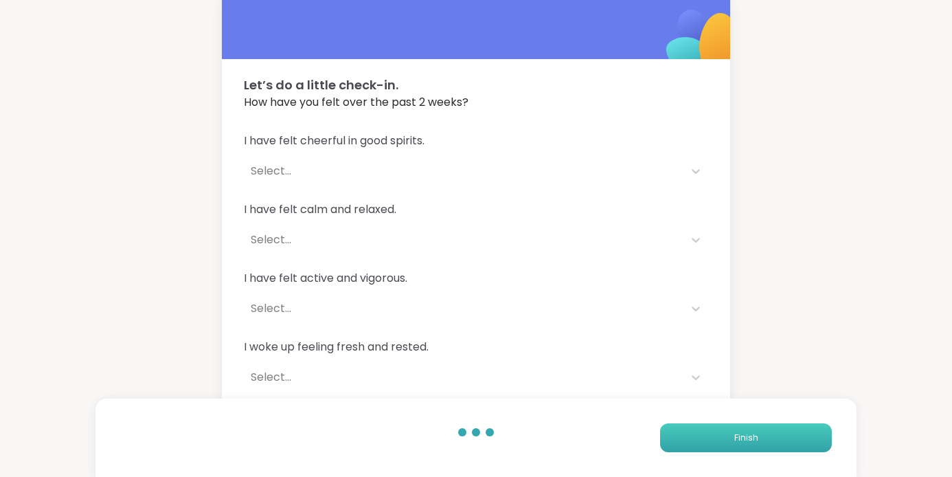
click at [764, 437] on button "Finish" at bounding box center [746, 437] width 172 height 29
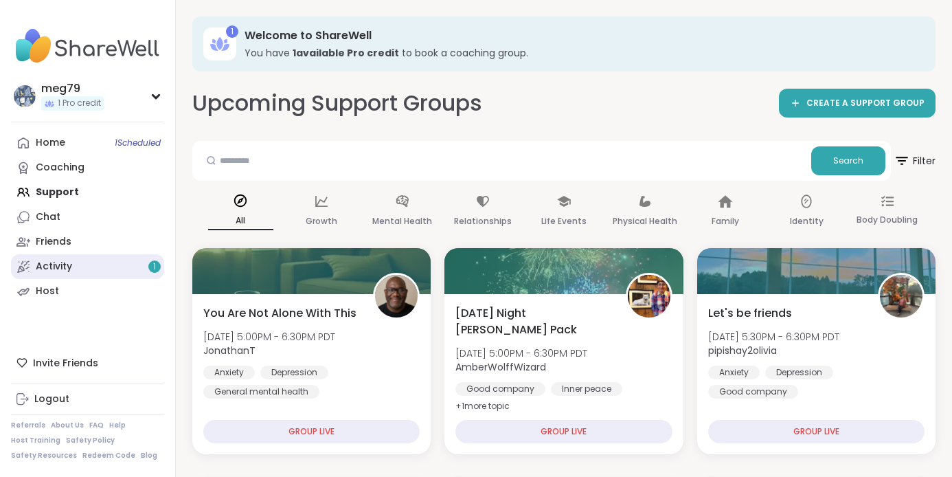
click at [59, 275] on link "Activity 1" at bounding box center [87, 266] width 153 height 25
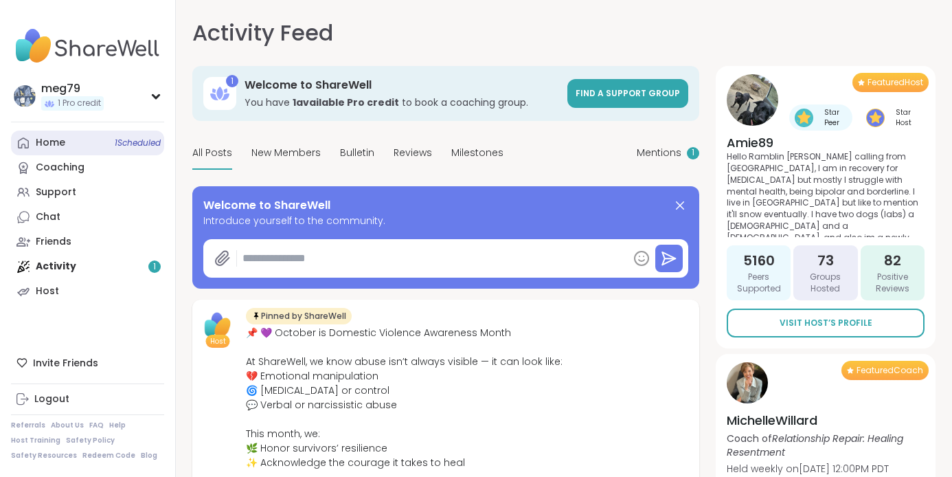
click at [65, 135] on link "Home 1 Scheduled" at bounding box center [87, 142] width 153 height 25
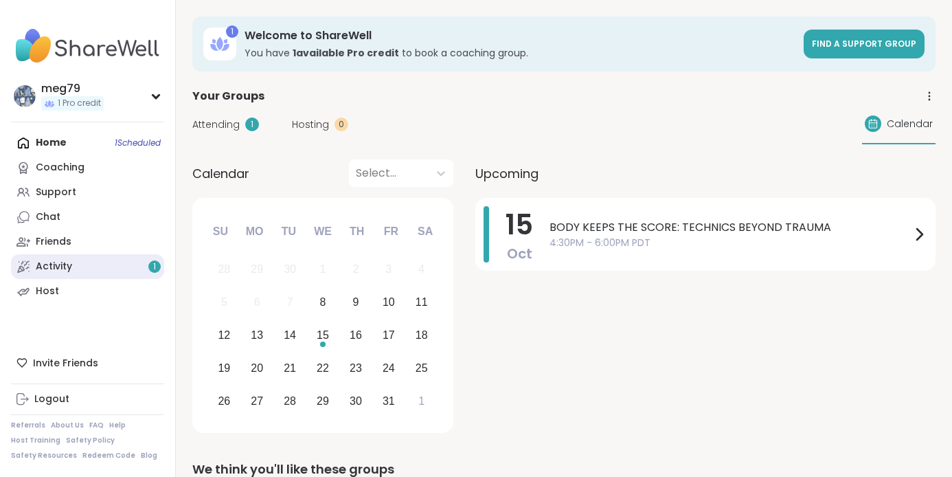
click at [100, 262] on link "Activity 1" at bounding box center [87, 266] width 153 height 25
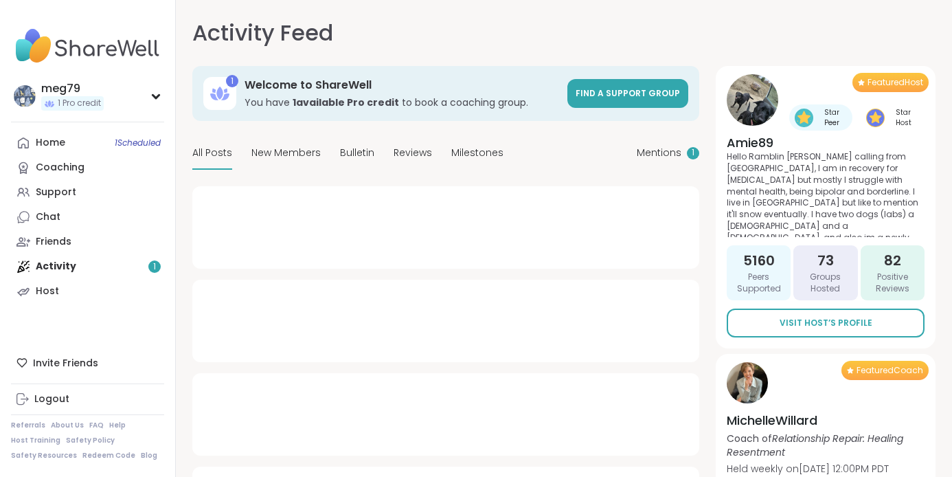
type textarea "*"
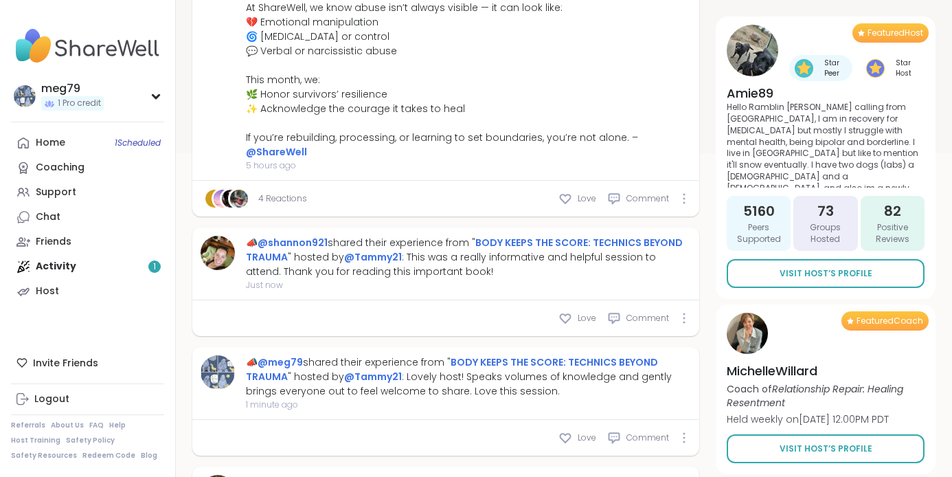
scroll to position [339, 0]
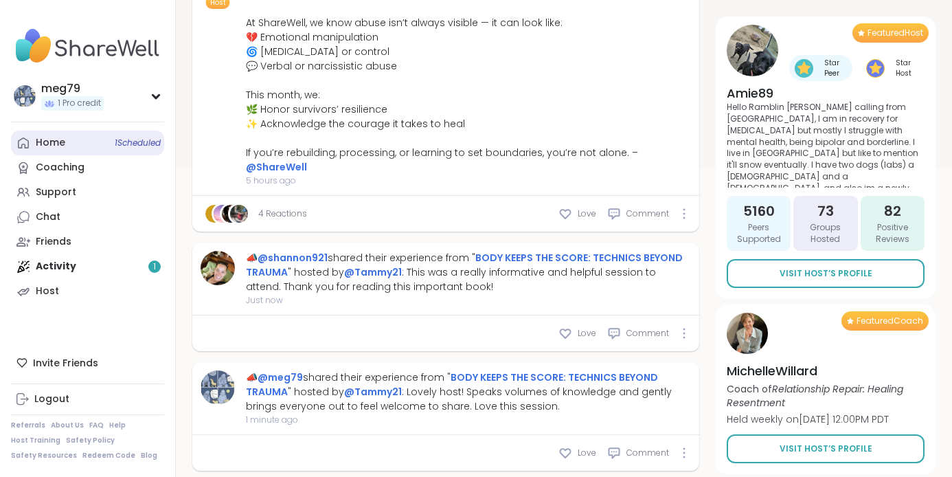
click at [62, 140] on div "Home 1 Scheduled" at bounding box center [51, 143] width 30 height 14
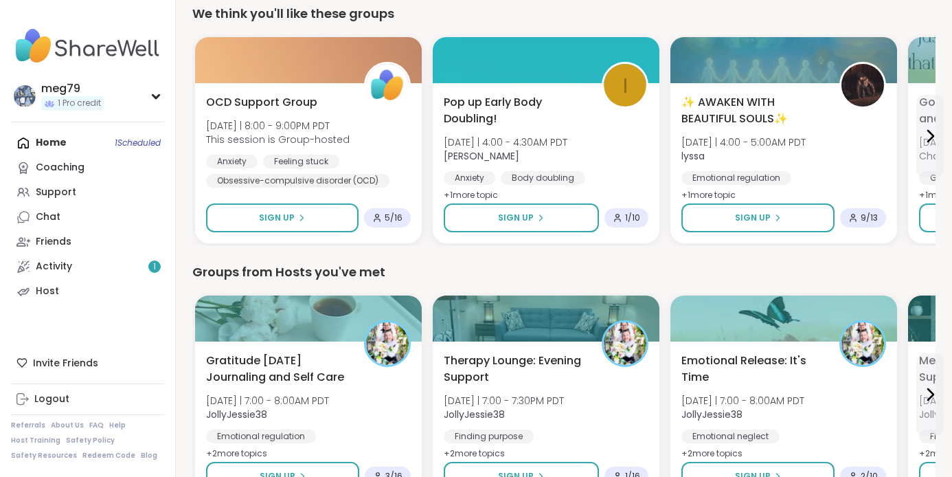
scroll to position [448, 0]
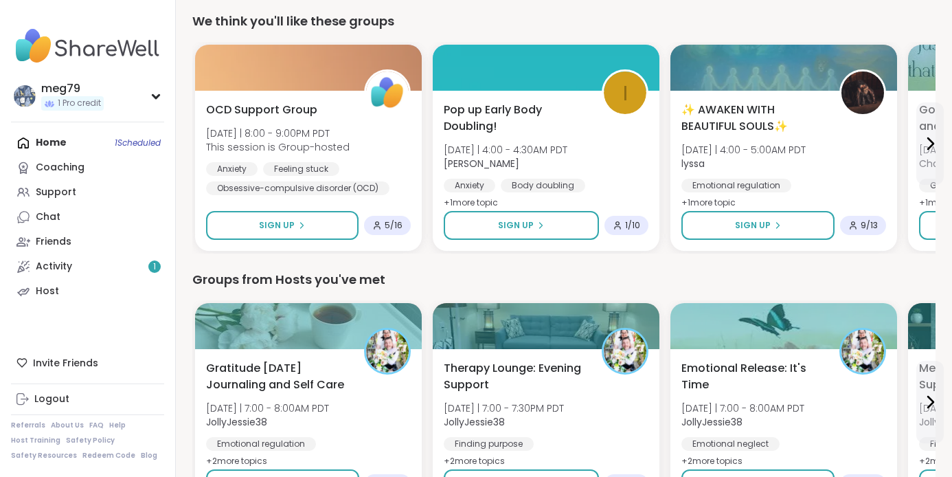
click at [53, 140] on div "Home 1 Scheduled Coaching Support Chat Friends Activity 1 Host" at bounding box center [87, 216] width 153 height 173
click at [53, 141] on div "Home 1 Scheduled Coaching Support Chat Friends Activity 1 Host" at bounding box center [87, 216] width 153 height 173
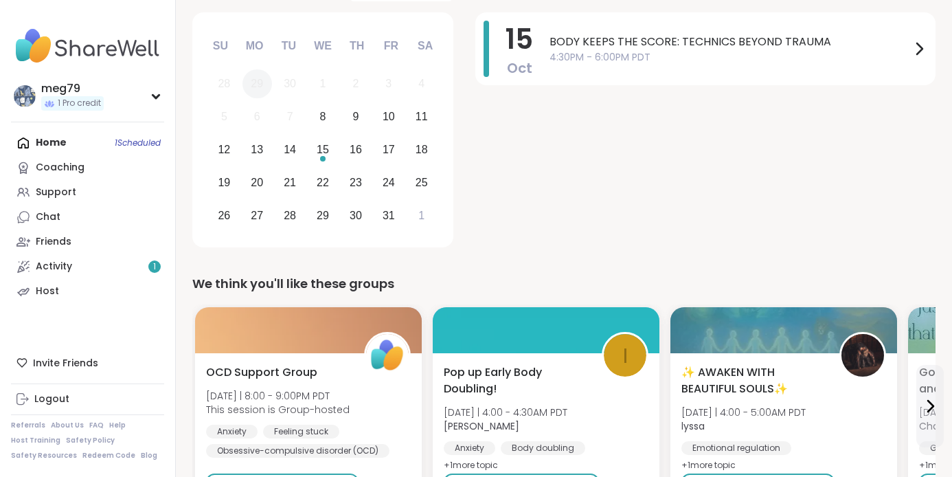
scroll to position [0, 0]
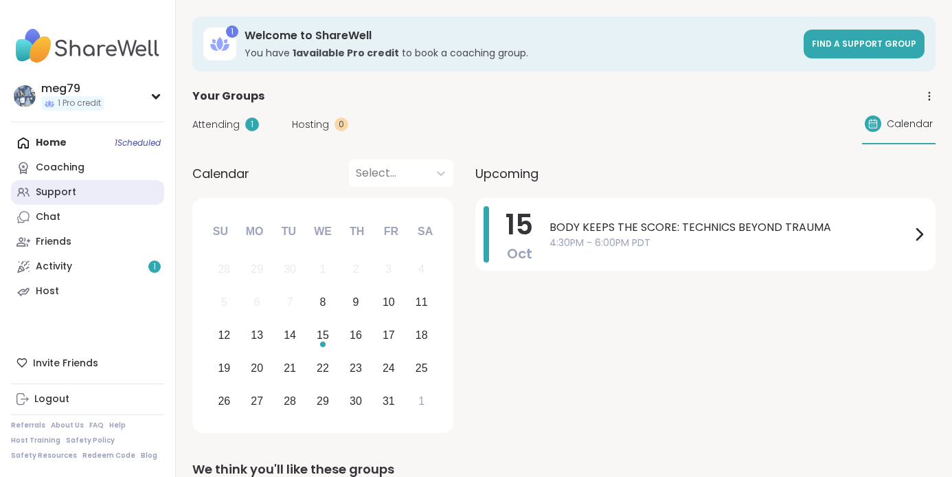
click at [67, 197] on div "Support" at bounding box center [56, 192] width 41 height 14
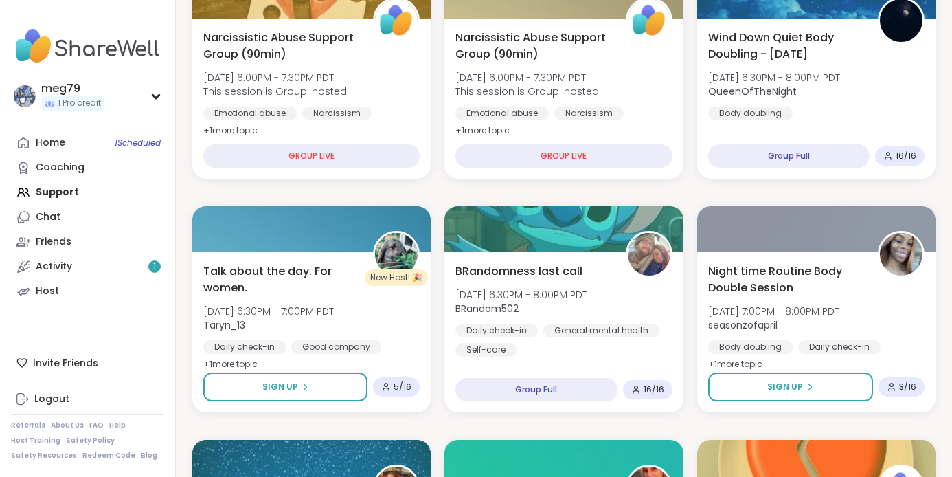
scroll to position [556, 0]
